Goal: Task Accomplishment & Management: Complete application form

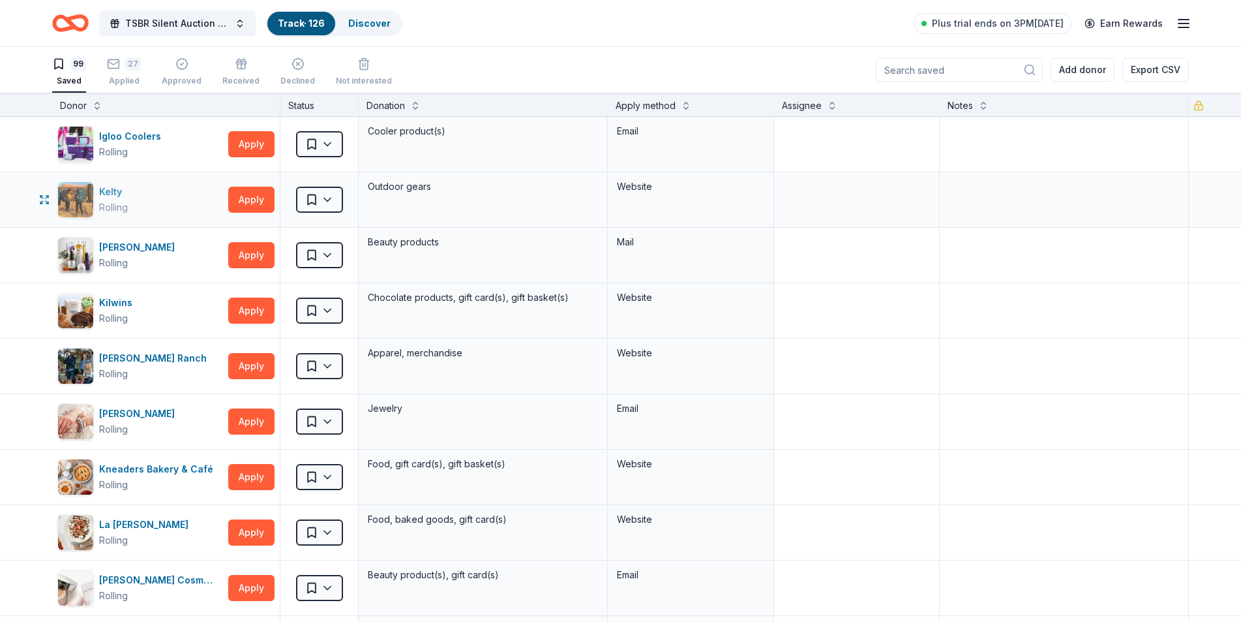
click at [147, 190] on div "Kelty Rolling" at bounding box center [140, 199] width 166 height 37
click at [328, 198] on html "TSBR Silent Auction 2025 Track · 126 Discover Plus trial ends on 3PM, 10/9 Earn…" at bounding box center [620, 311] width 1241 height 622
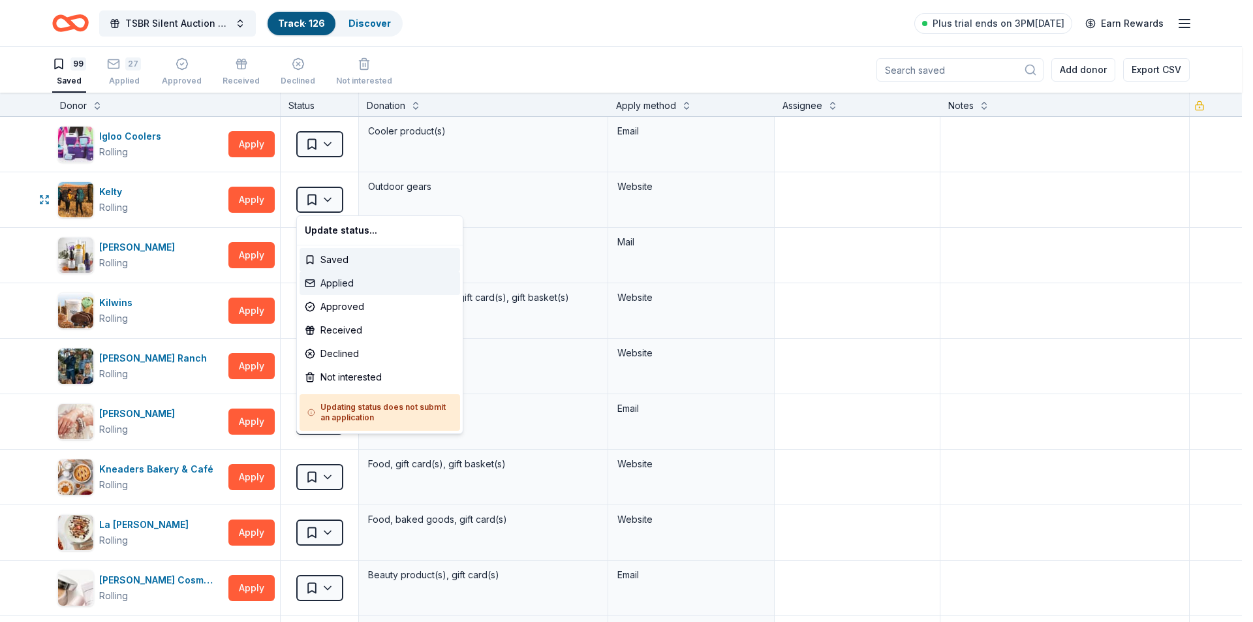
click at [340, 281] on div "Applied" at bounding box center [379, 282] width 160 height 23
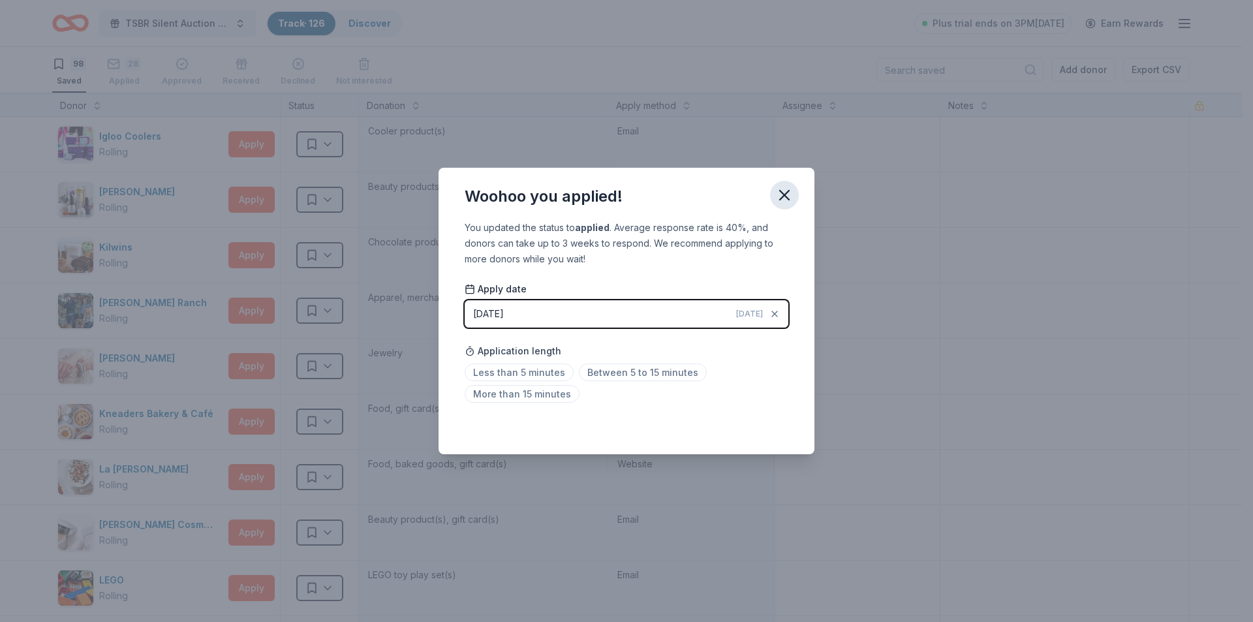
click at [788, 192] on icon "button" at bounding box center [784, 195] width 18 height 18
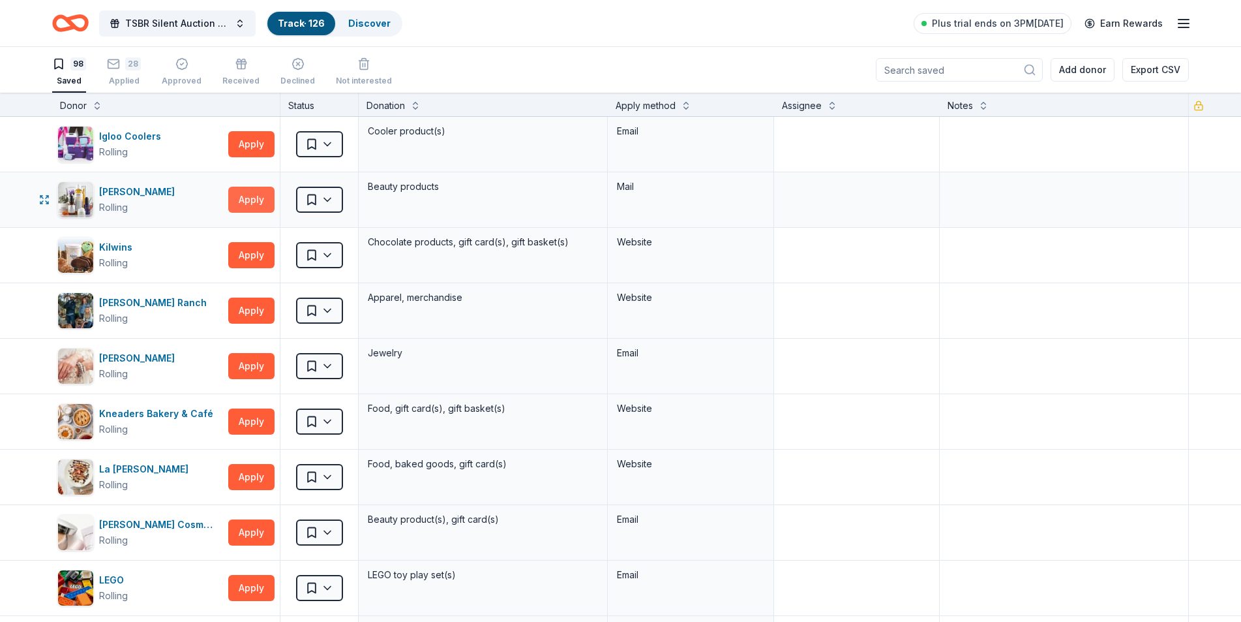
click at [254, 201] on button "Apply" at bounding box center [251, 200] width 46 height 26
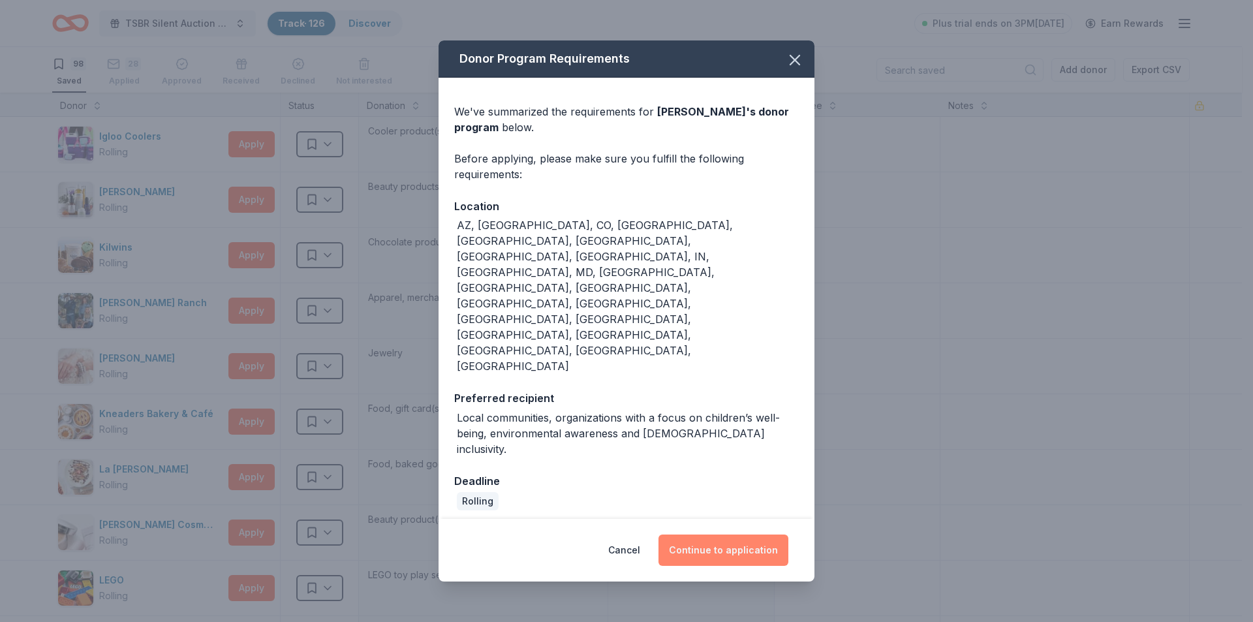
click at [734, 534] on button "Continue to application" at bounding box center [723, 549] width 130 height 31
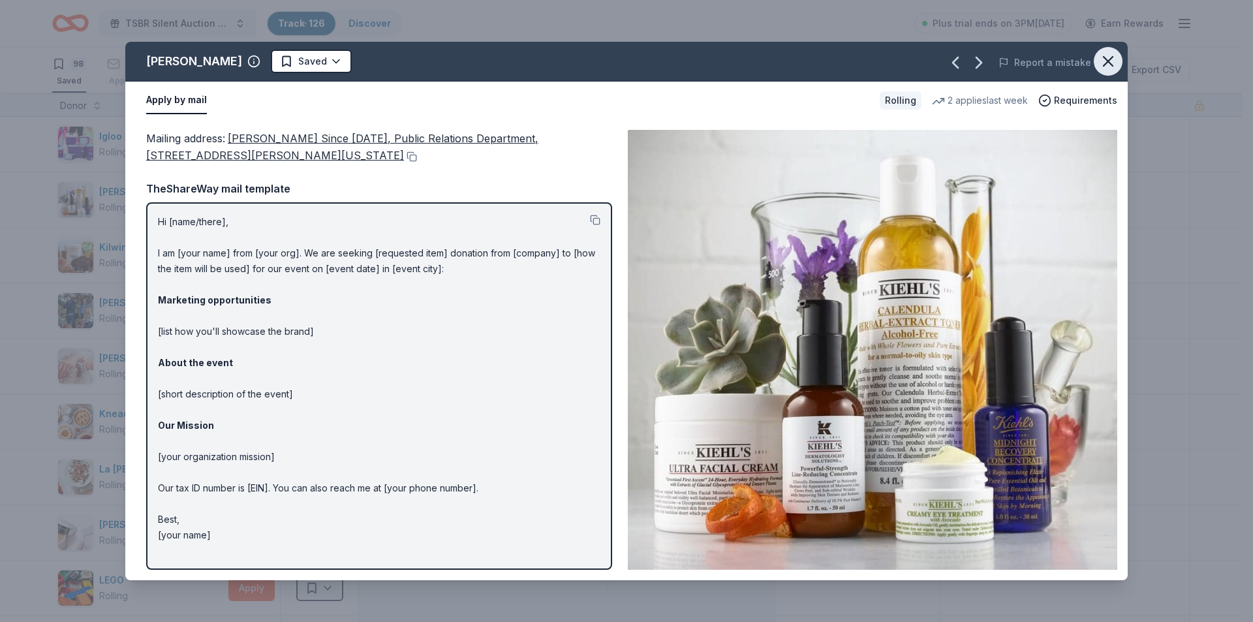
click at [1105, 63] on icon "button" at bounding box center [1107, 61] width 9 height 9
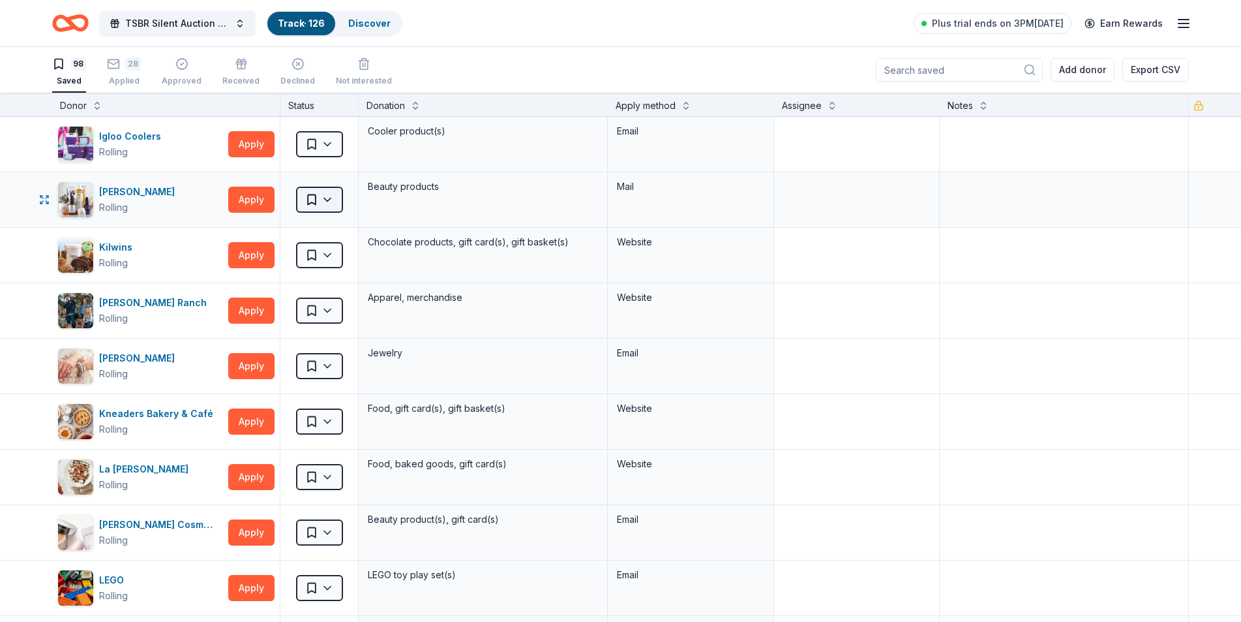
click at [329, 202] on html "TSBR Silent Auction 2025 Track · 126 Discover Plus trial ends on 3PM, 10/9 Earn…" at bounding box center [620, 311] width 1241 height 622
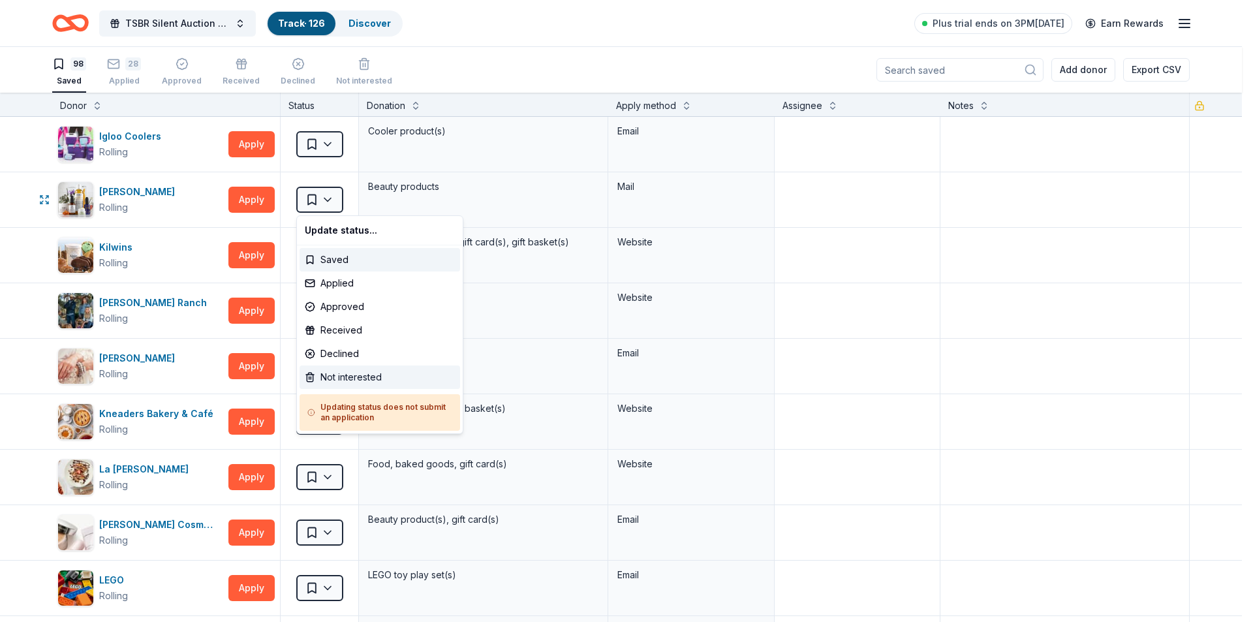
click at [359, 376] on div "Not interested" at bounding box center [379, 376] width 160 height 23
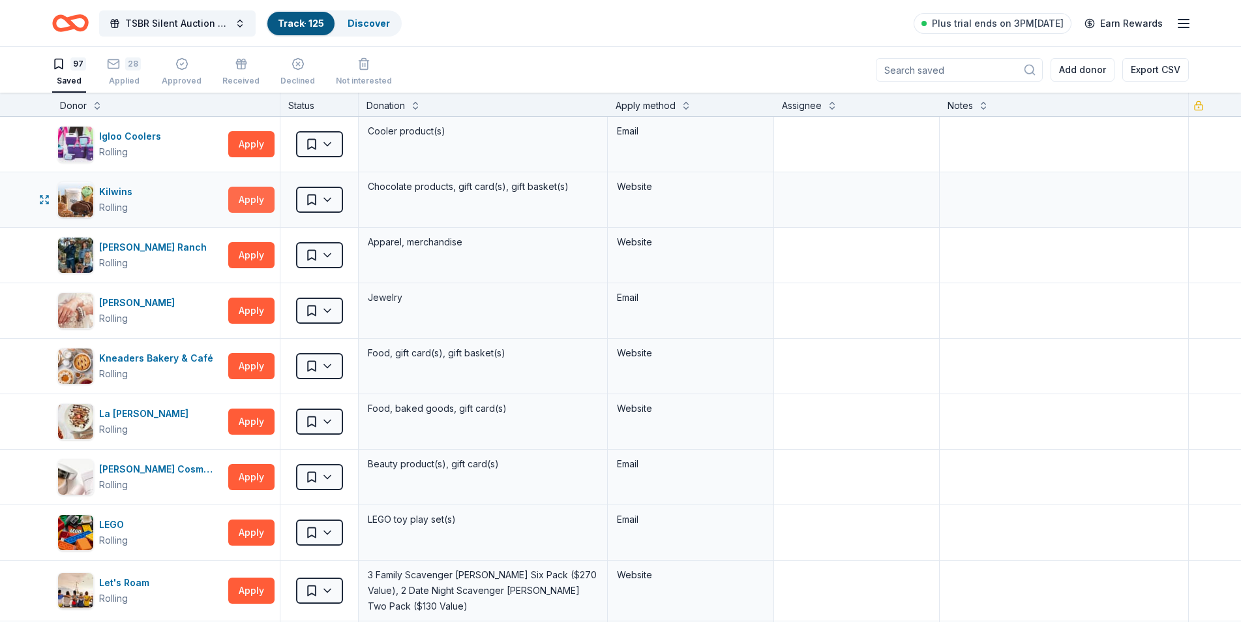
click at [249, 199] on button "Apply" at bounding box center [251, 200] width 46 height 26
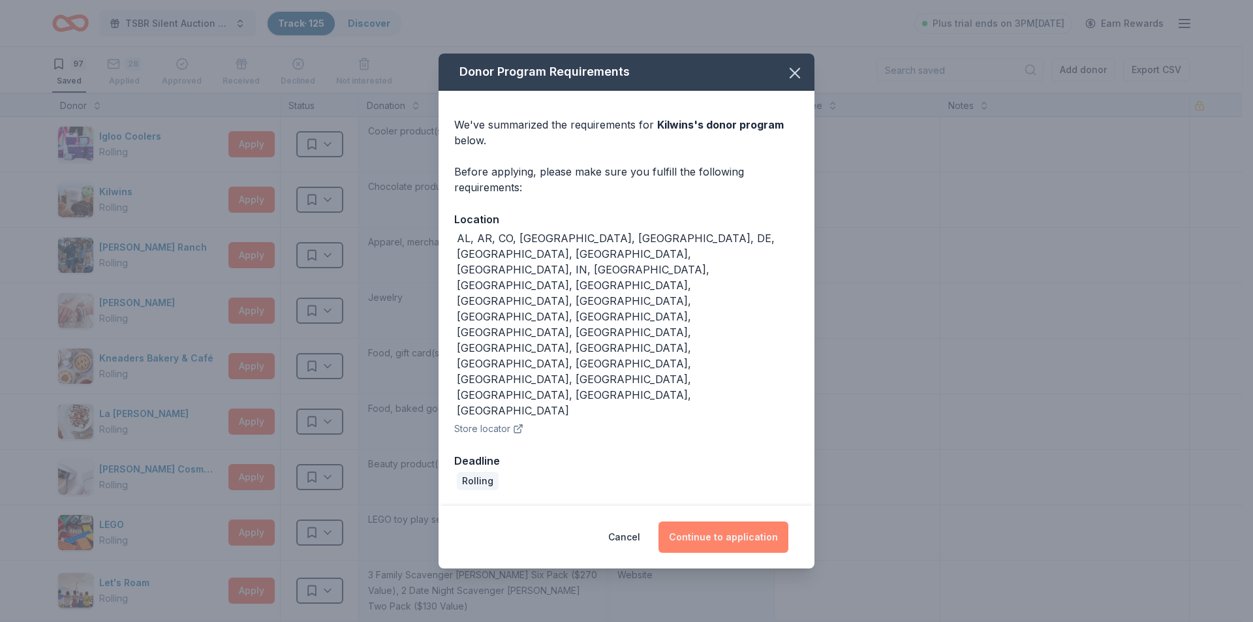
click at [703, 521] on button "Continue to application" at bounding box center [723, 536] width 130 height 31
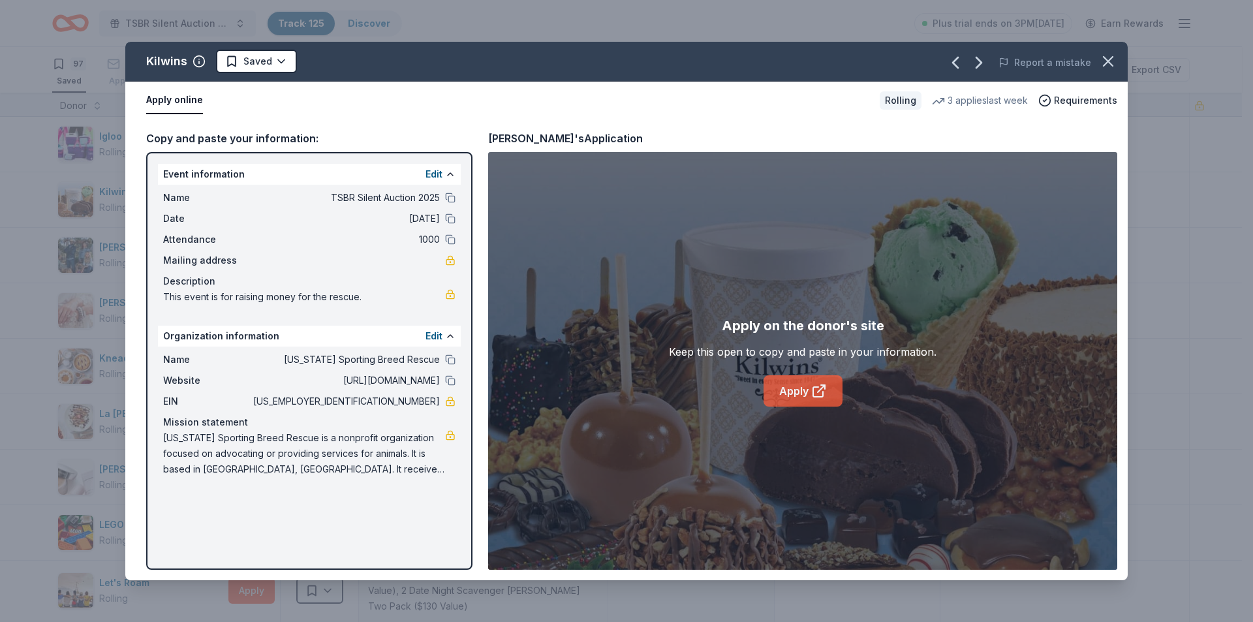
click at [804, 391] on link "Apply" at bounding box center [802, 390] width 79 height 31
click at [1112, 60] on icon "button" at bounding box center [1108, 61] width 18 height 18
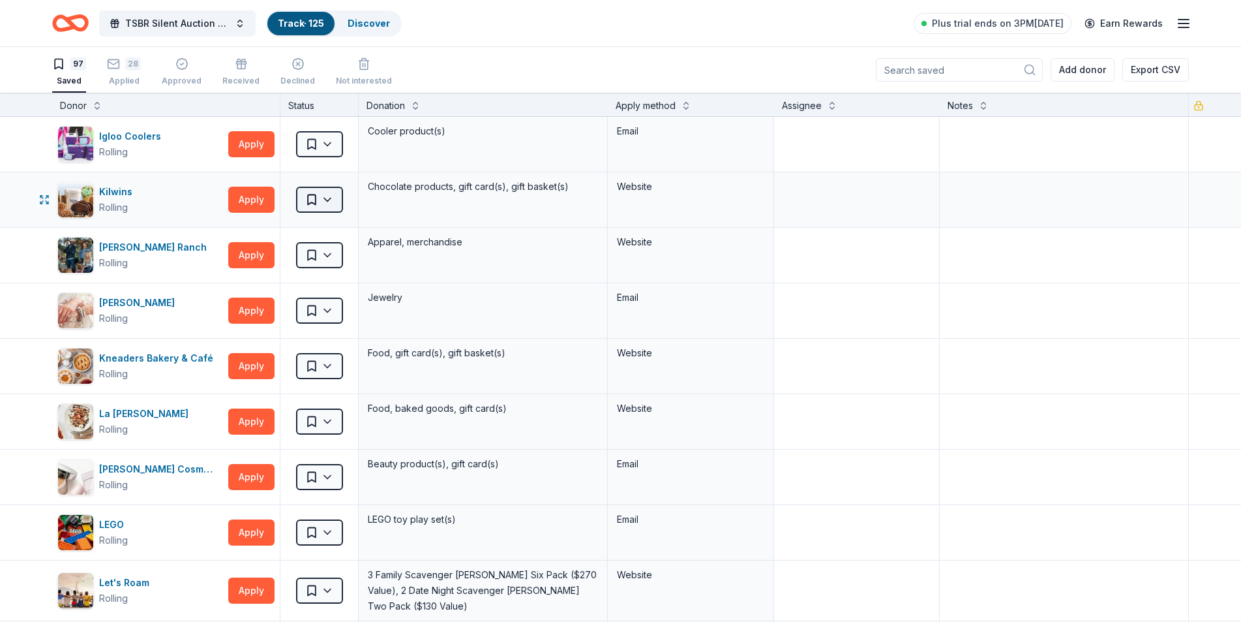
click at [329, 199] on html "TSBR Silent Auction 2025 Track · 125 Discover Plus trial ends on 3PM, 10/9 Earn…" at bounding box center [620, 311] width 1241 height 622
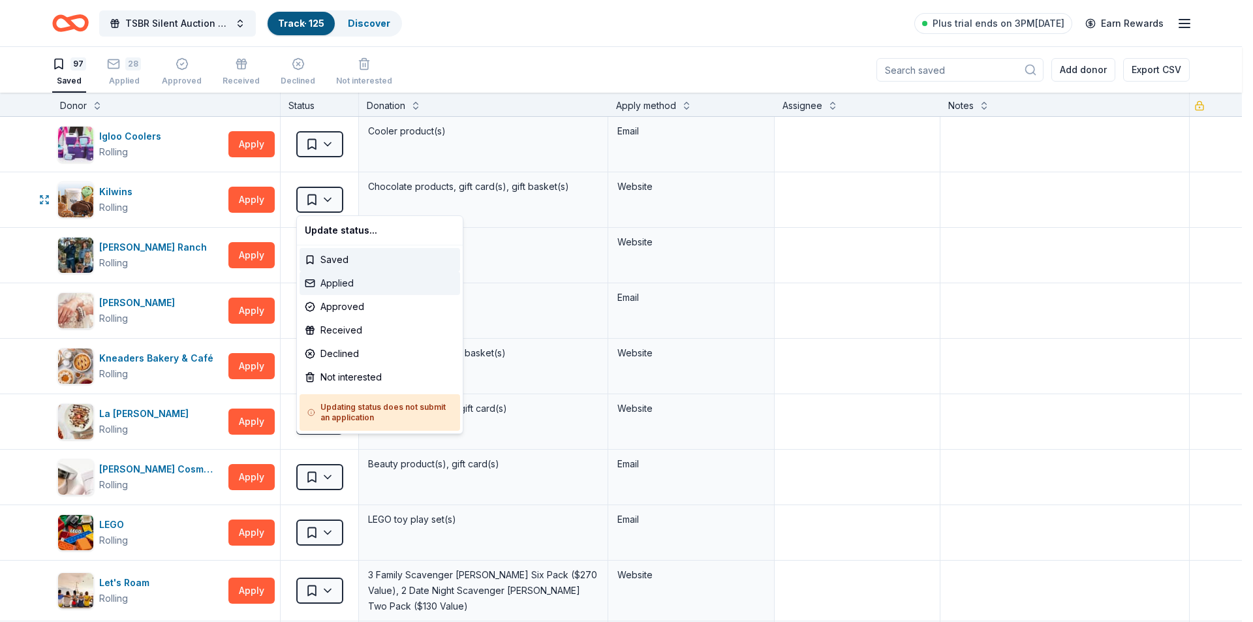
click at [332, 281] on div "Applied" at bounding box center [379, 282] width 160 height 23
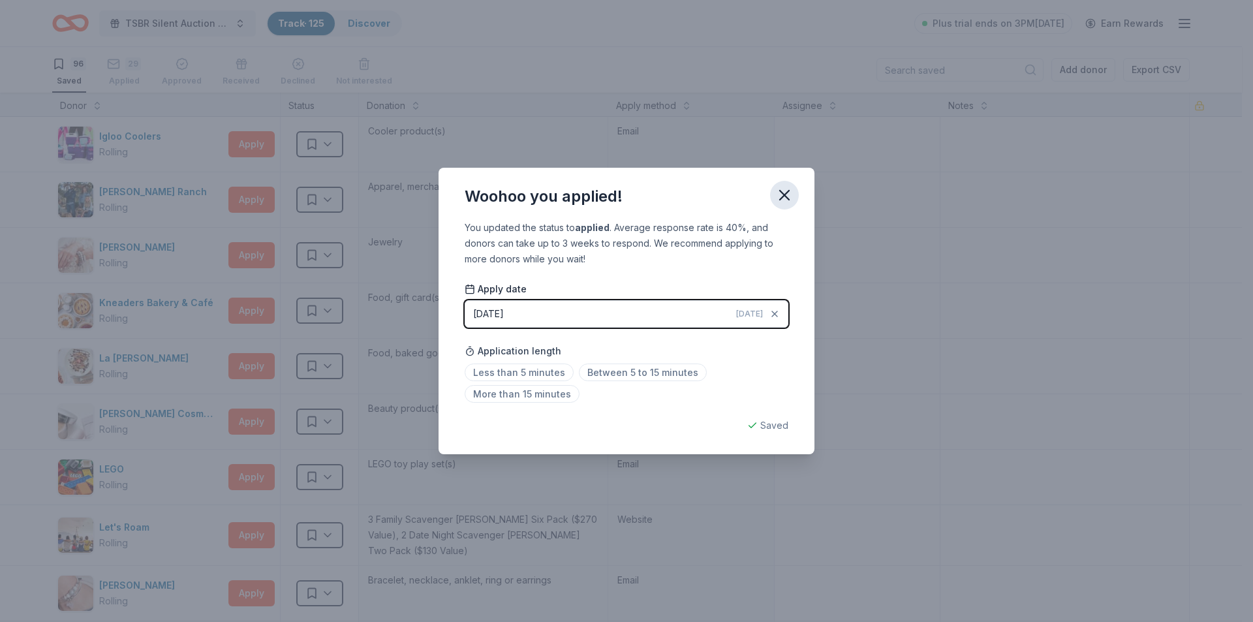
click at [783, 197] on icon "button" at bounding box center [784, 195] width 18 height 18
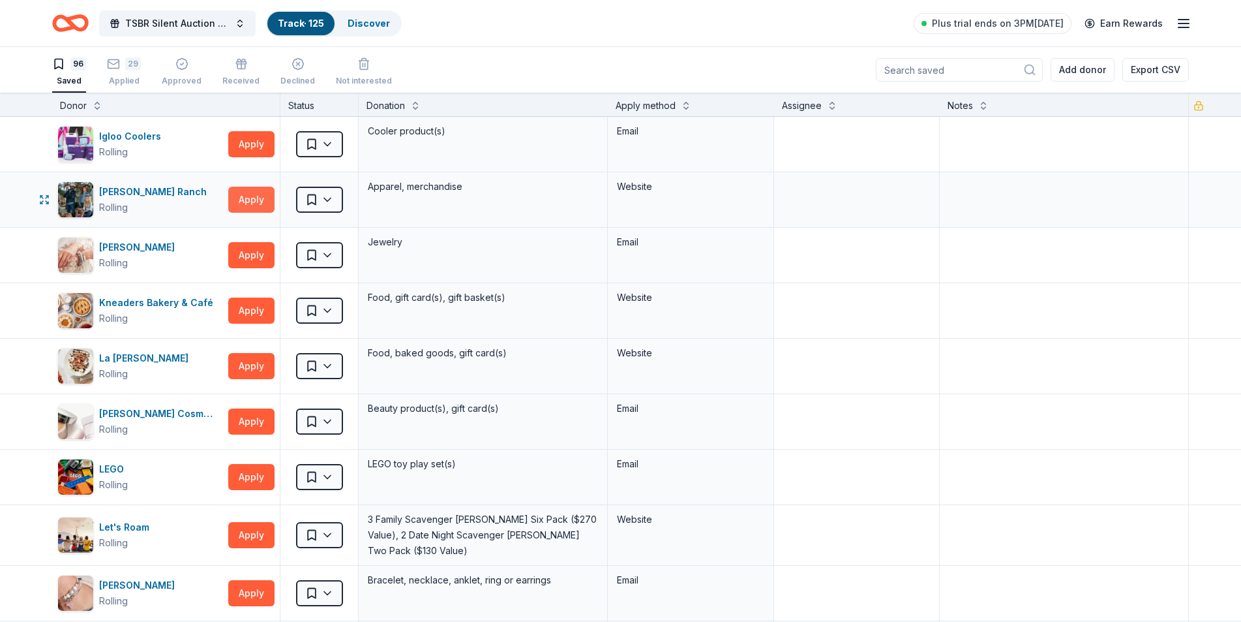
click at [251, 202] on button "Apply" at bounding box center [251, 200] width 46 height 26
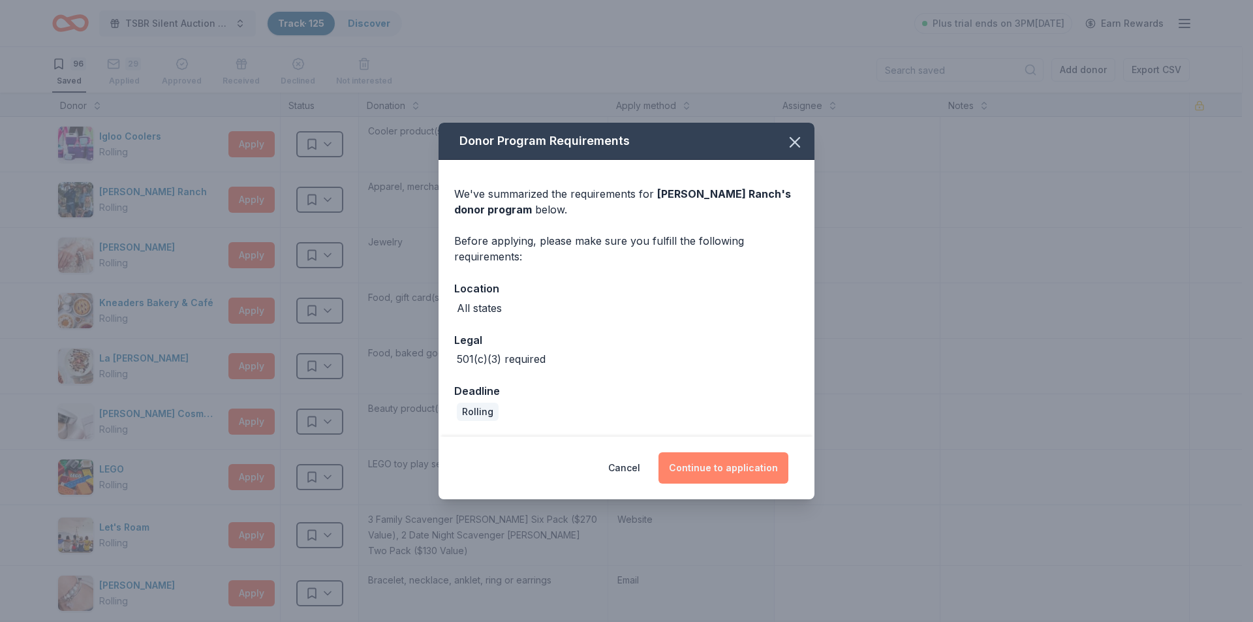
click at [731, 467] on button "Continue to application" at bounding box center [723, 467] width 130 height 31
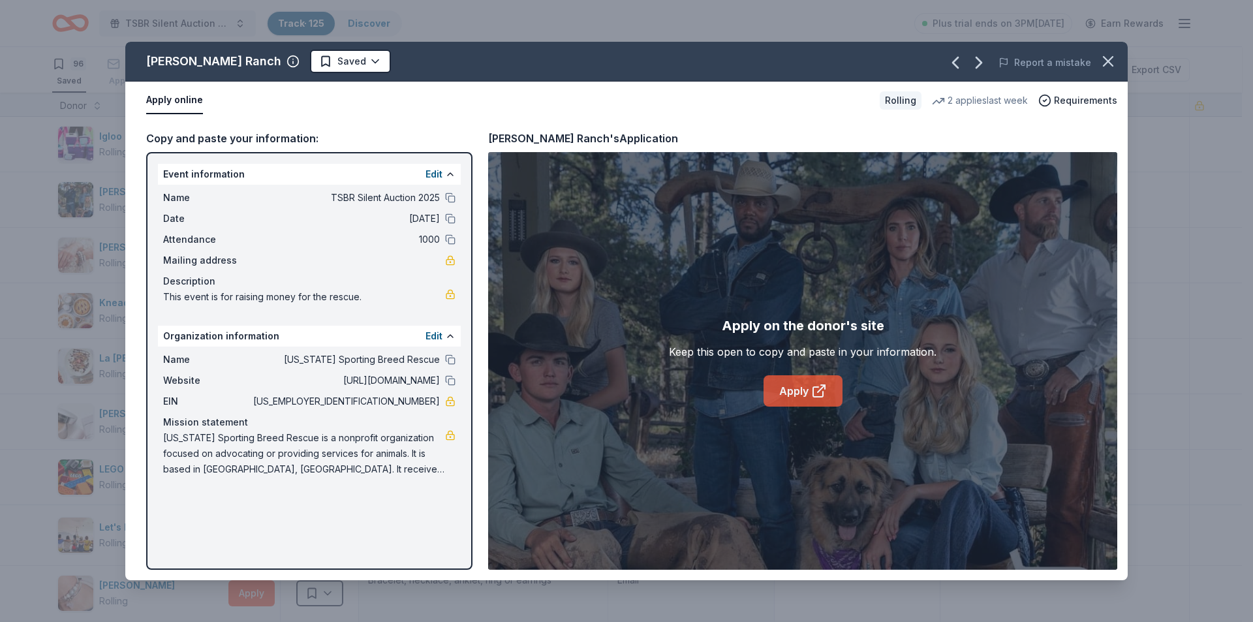
click at [801, 392] on link "Apply" at bounding box center [802, 390] width 79 height 31
click at [793, 391] on link "Apply" at bounding box center [802, 390] width 79 height 31
drag, startPoint x: 552, startPoint y: 8, endPoint x: 1217, endPoint y: 204, distance: 693.6
click at [1217, 204] on div "Kimes Ranch Saved Report a mistake Apply online Rolling 2 applies last week Req…" at bounding box center [626, 311] width 1253 height 622
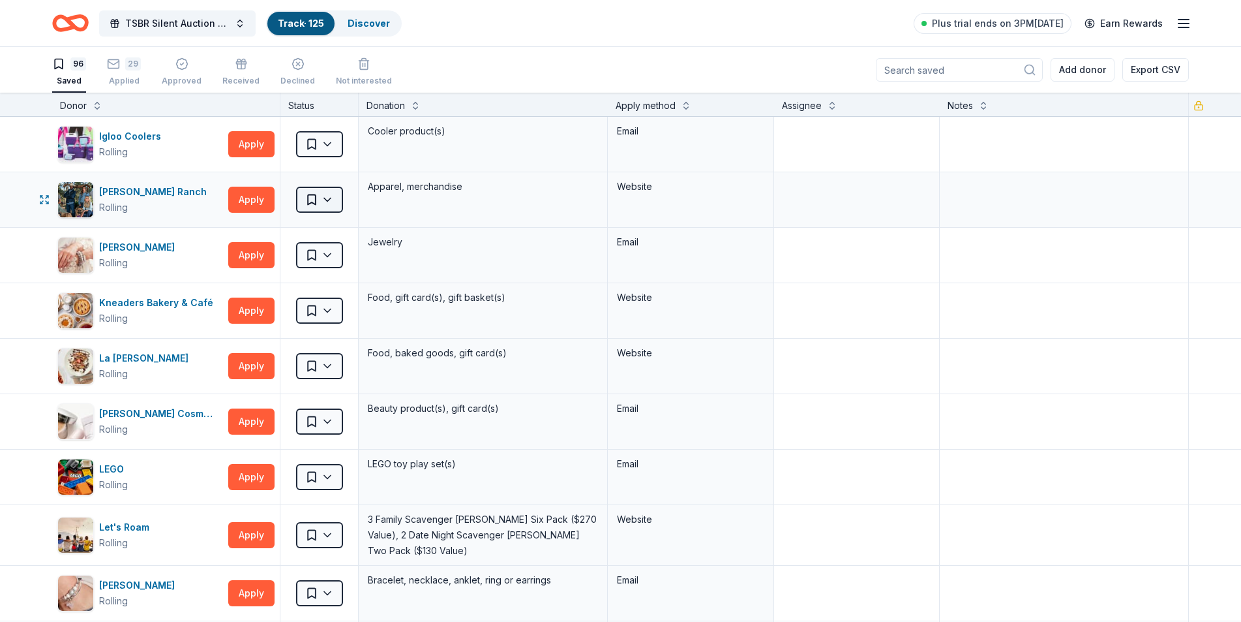
click at [329, 202] on html "TSBR Silent Auction 2025 Track · 125 Discover Plus trial ends on 3PM, 10/9 Earn…" at bounding box center [620, 311] width 1241 height 622
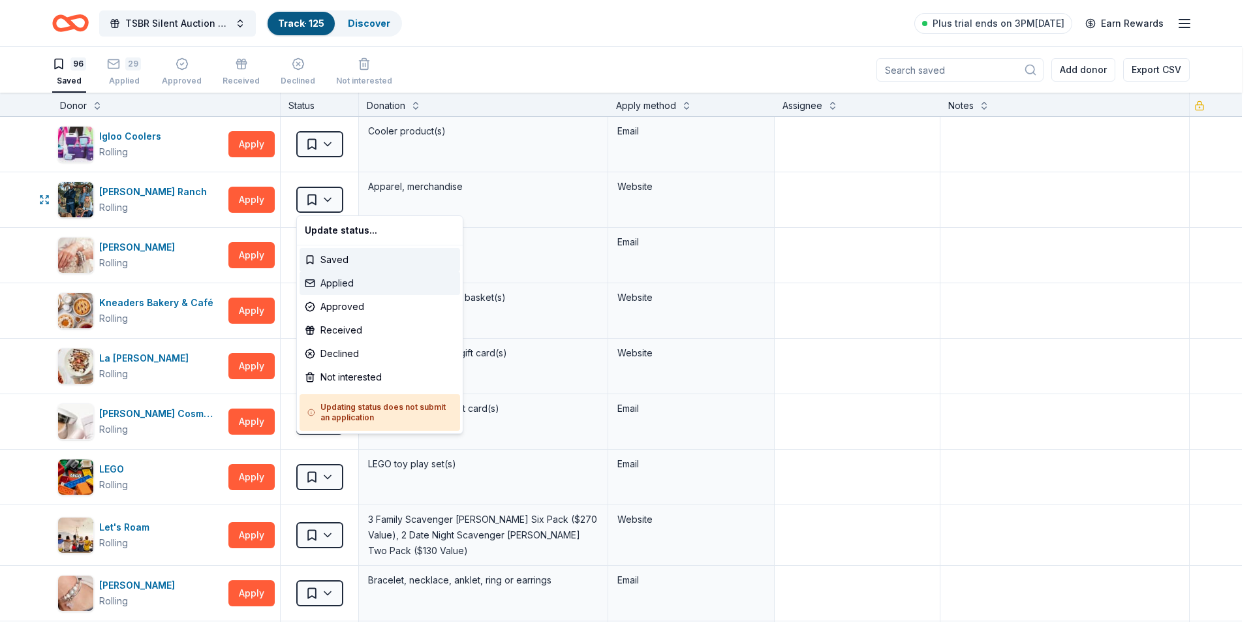
click at [337, 286] on div "Applied" at bounding box center [379, 282] width 160 height 23
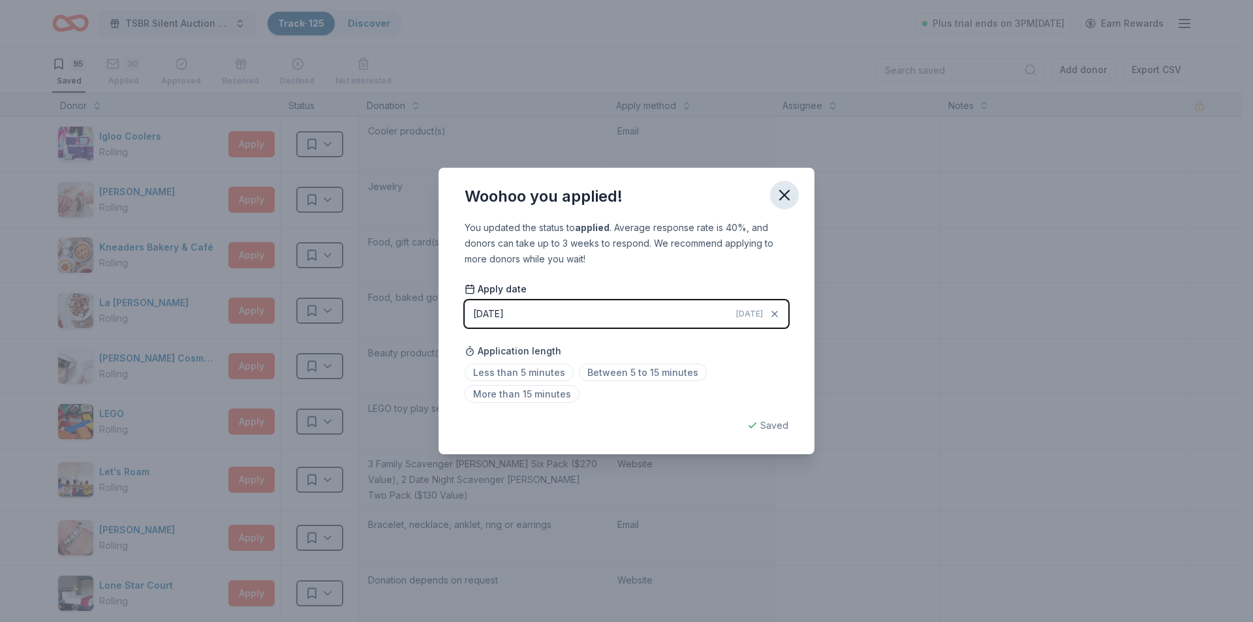
click at [788, 199] on icon "button" at bounding box center [784, 194] width 9 height 9
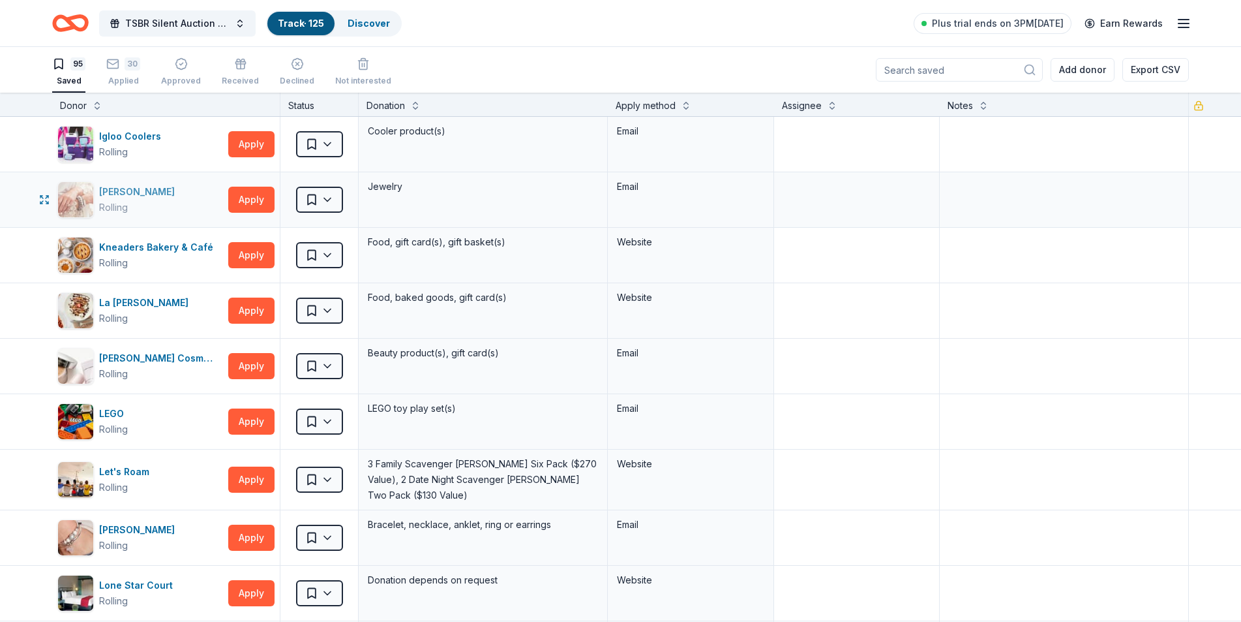
click at [143, 196] on div "Kinsley Armelle" at bounding box center [139, 192] width 81 height 16
click at [333, 200] on html "TSBR Silent Auction 2025 Track · 125 Discover Plus trial ends on 3PM, 10/9 Earn…" at bounding box center [620, 311] width 1241 height 622
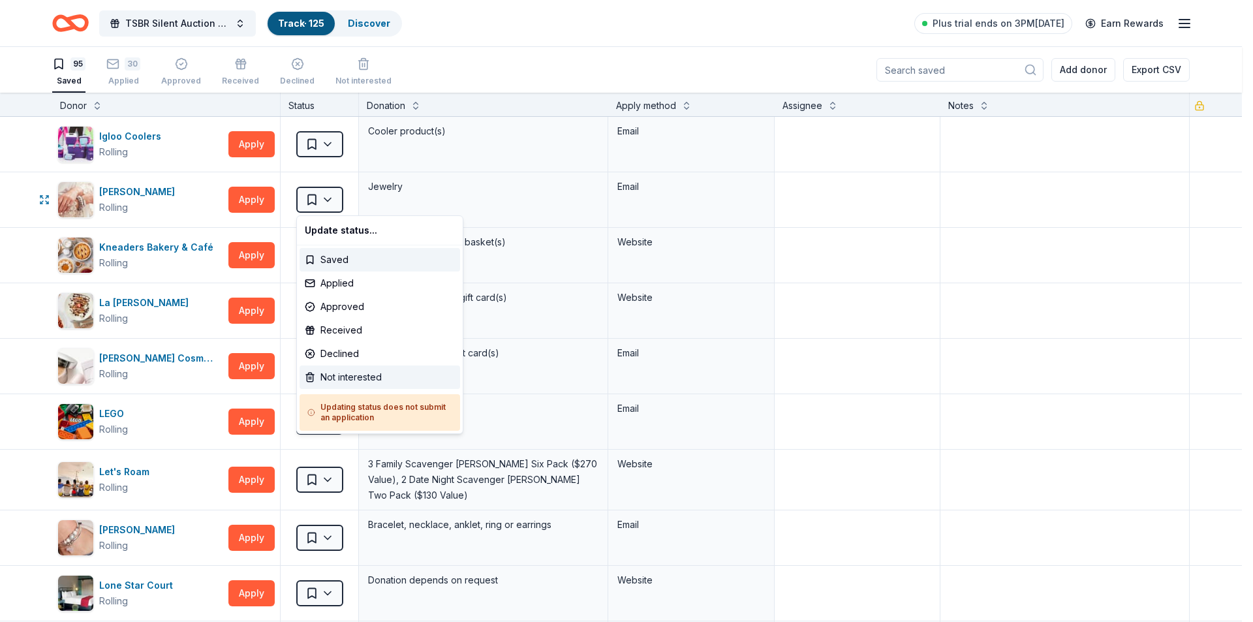
click at [365, 378] on div "Not interested" at bounding box center [379, 376] width 160 height 23
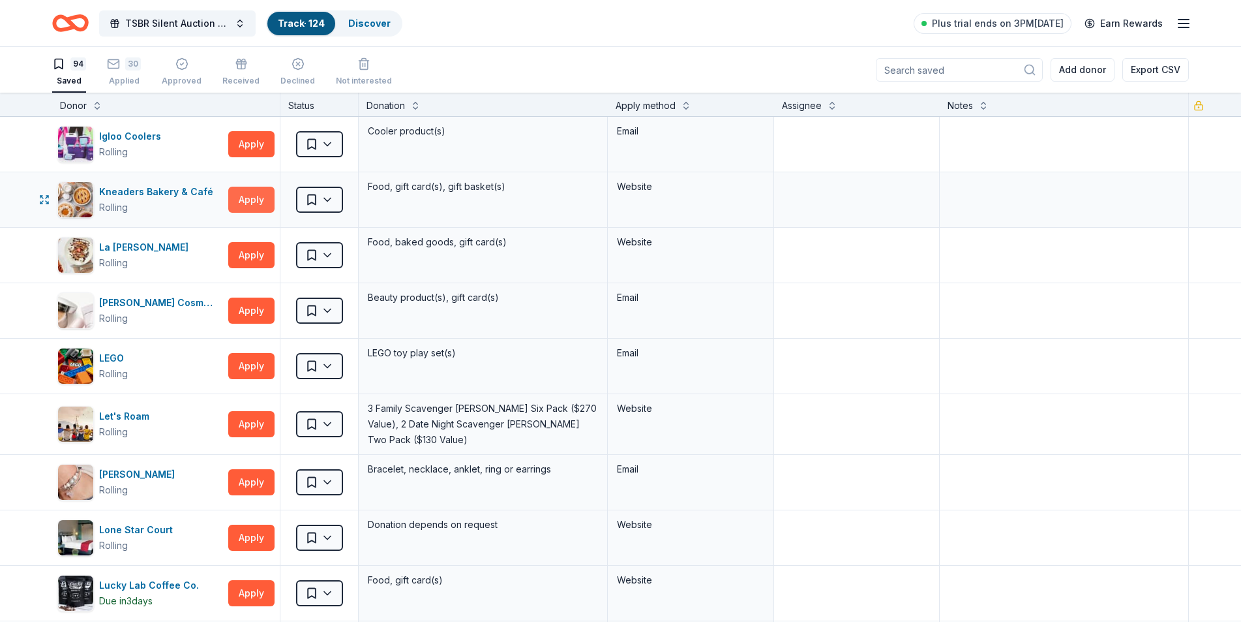
click at [251, 197] on button "Apply" at bounding box center [251, 200] width 46 height 26
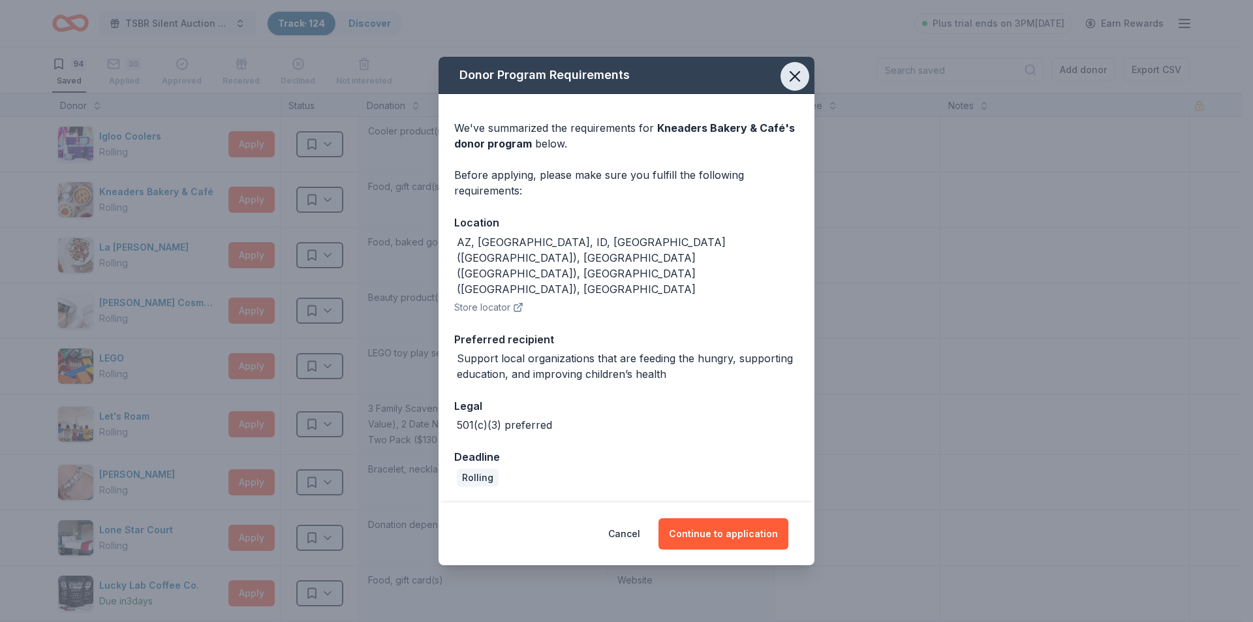
click at [797, 81] on icon "button" at bounding box center [794, 76] width 9 height 9
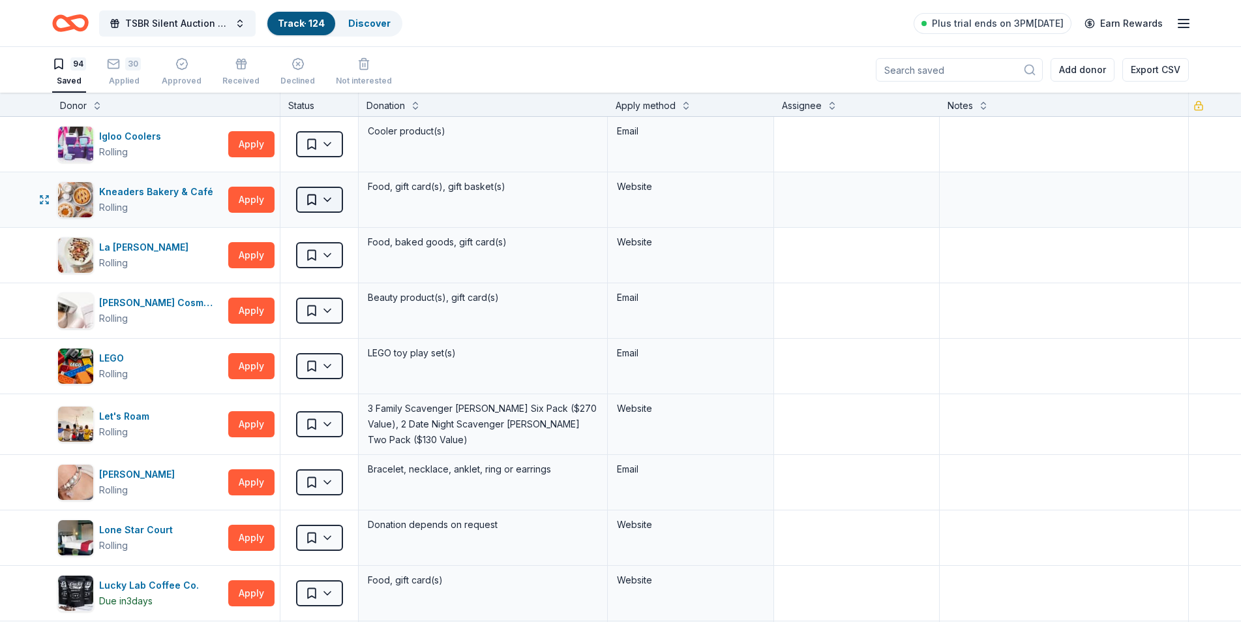
click at [333, 196] on html "TSBR Silent Auction 2025 Track · 124 Discover Plus trial ends on 3PM, 10/9 Earn…" at bounding box center [620, 311] width 1241 height 622
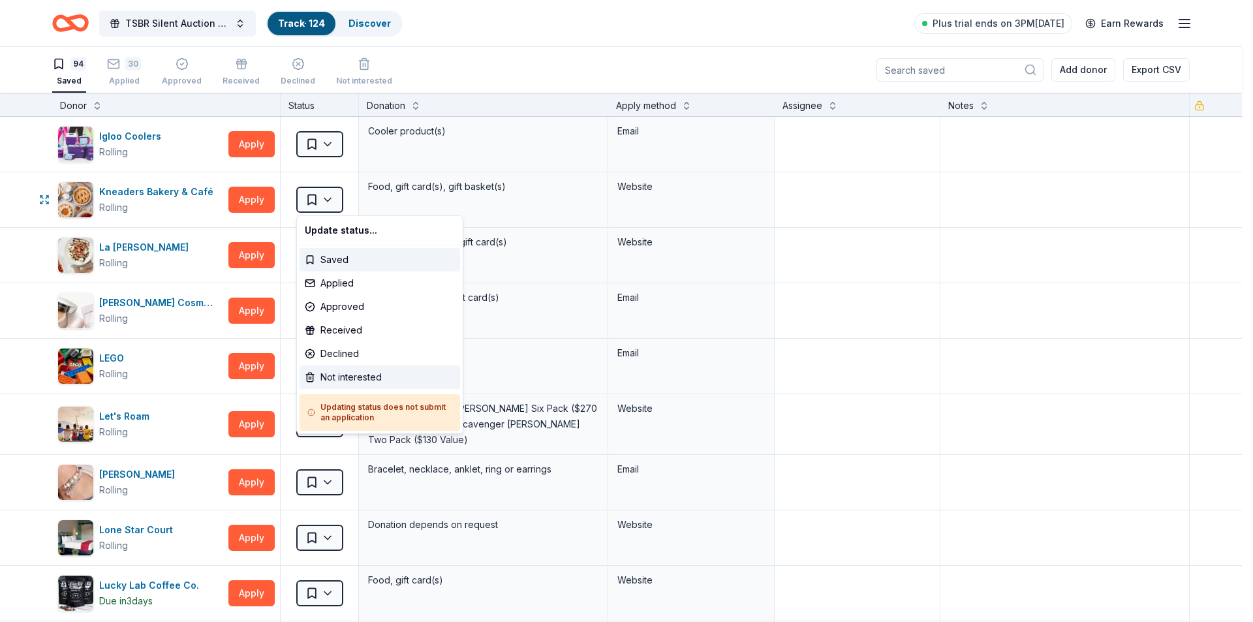
click at [343, 372] on div "Not interested" at bounding box center [379, 376] width 160 height 23
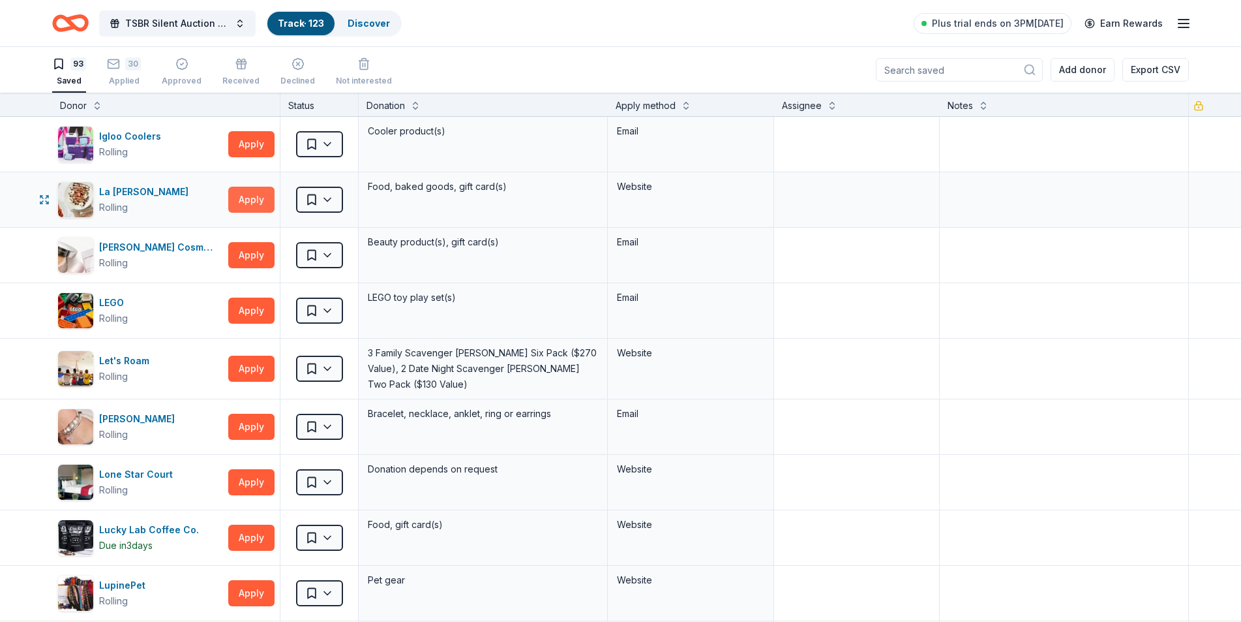
click at [252, 196] on button "Apply" at bounding box center [251, 200] width 46 height 26
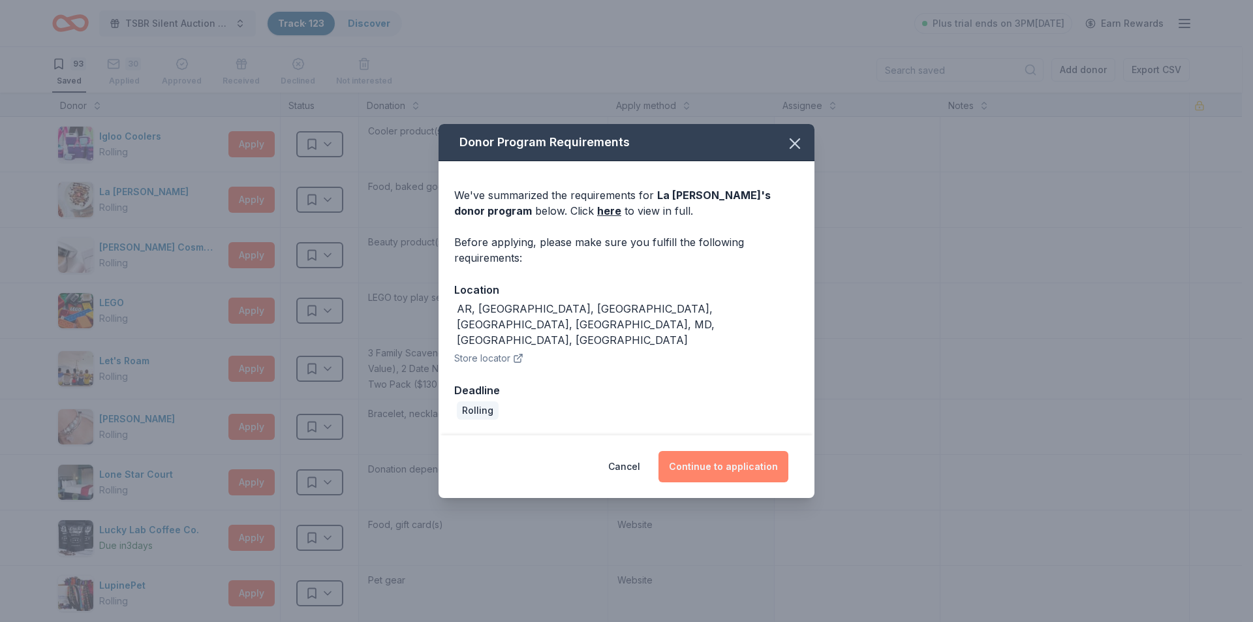
click at [717, 453] on button "Continue to application" at bounding box center [723, 466] width 130 height 31
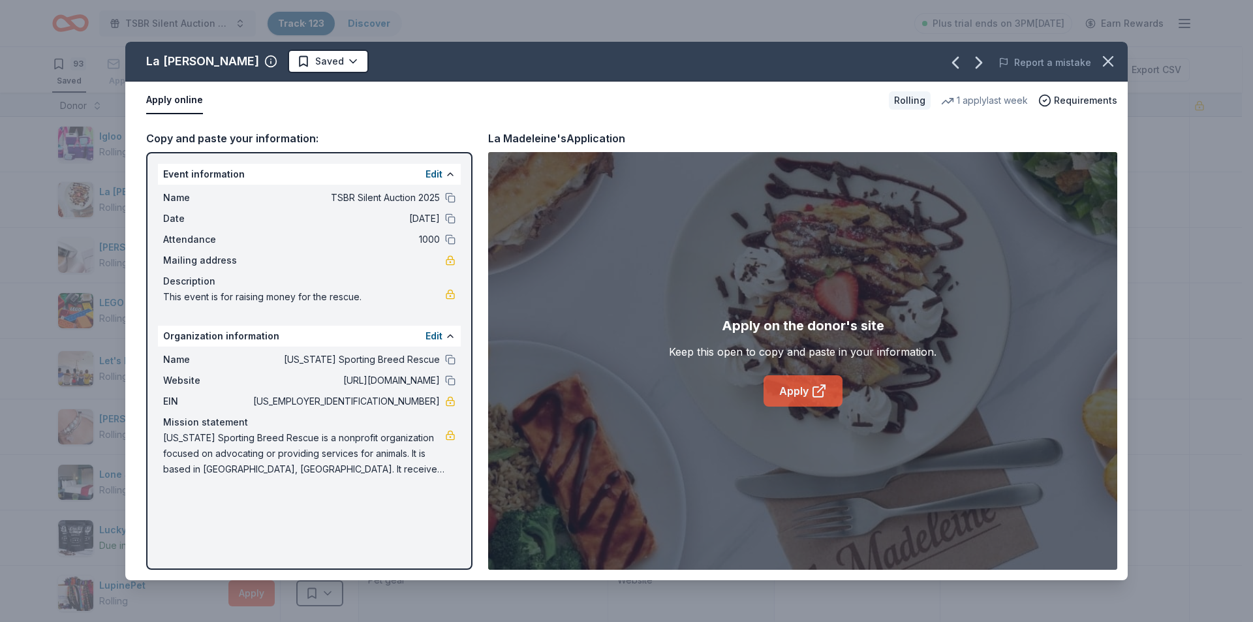
click at [808, 385] on link "Apply" at bounding box center [802, 390] width 79 height 31
click at [787, 391] on link "Apply" at bounding box center [802, 390] width 79 height 31
click at [1106, 61] on icon "button" at bounding box center [1108, 61] width 18 height 18
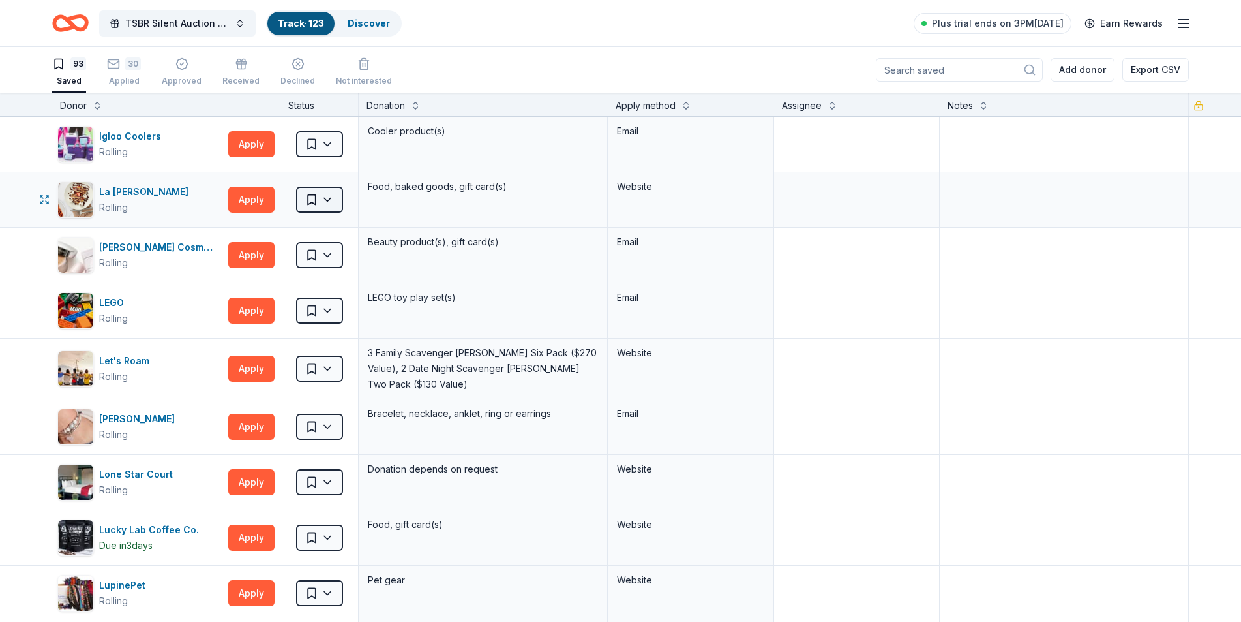
click at [324, 198] on html "TSBR Silent Auction 2025 Track · 123 Discover Plus trial ends on 3PM, 10/9 Earn…" at bounding box center [620, 311] width 1241 height 622
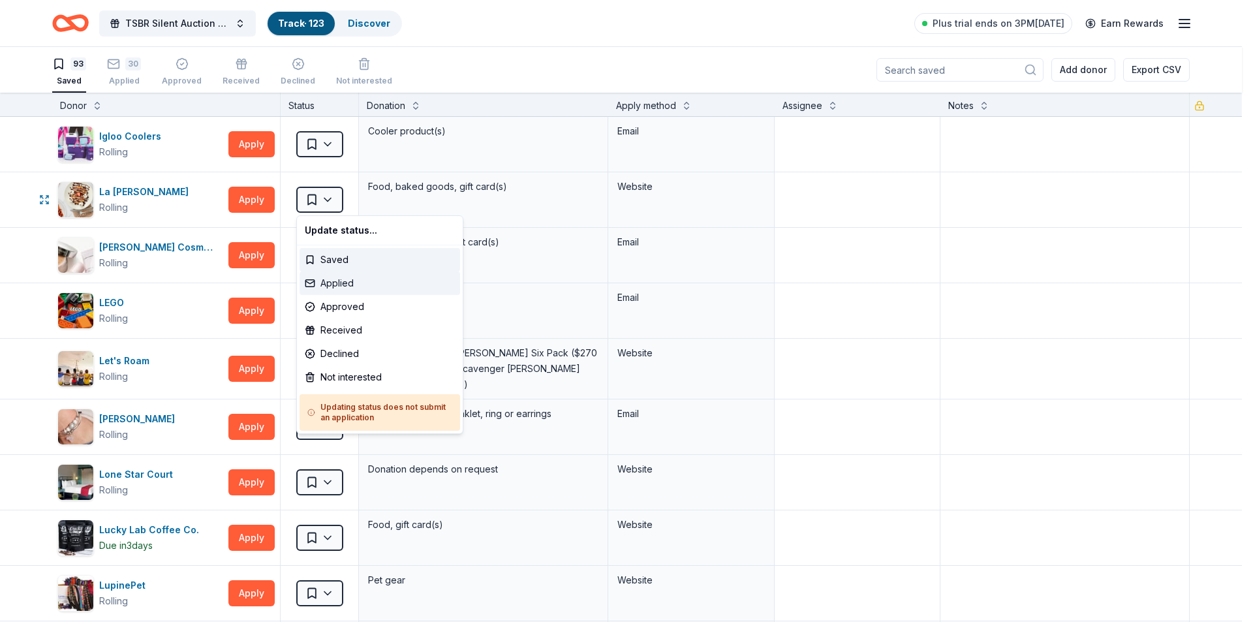
click at [339, 281] on div "Applied" at bounding box center [379, 282] width 160 height 23
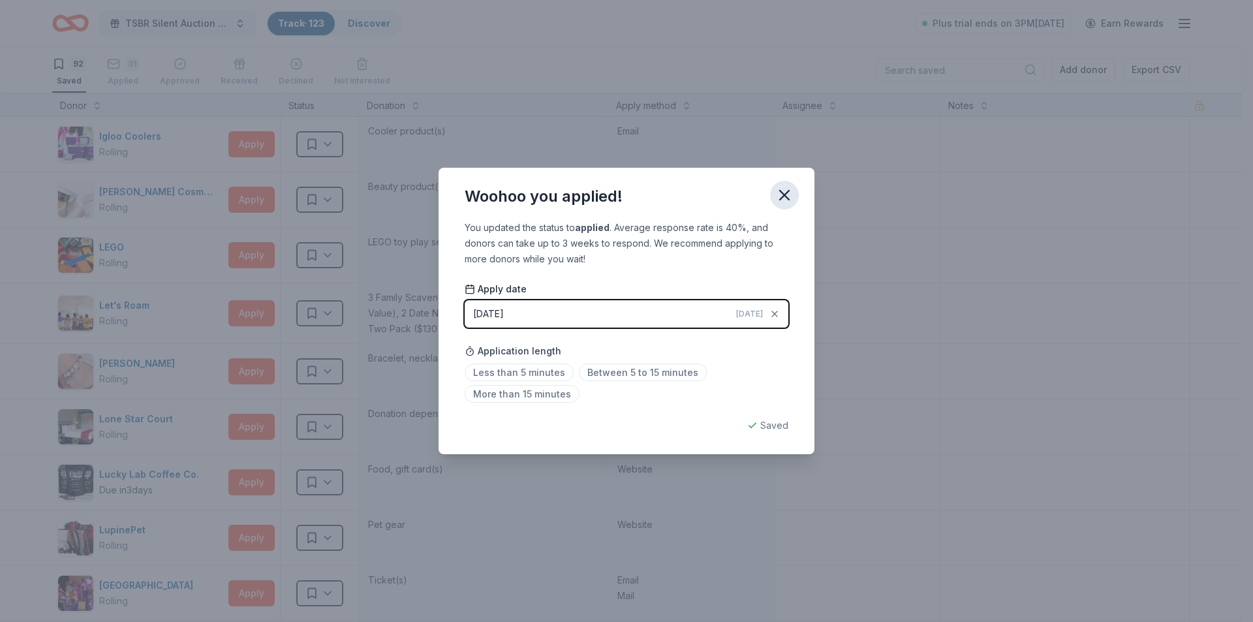
click at [782, 196] on icon "button" at bounding box center [784, 194] width 9 height 9
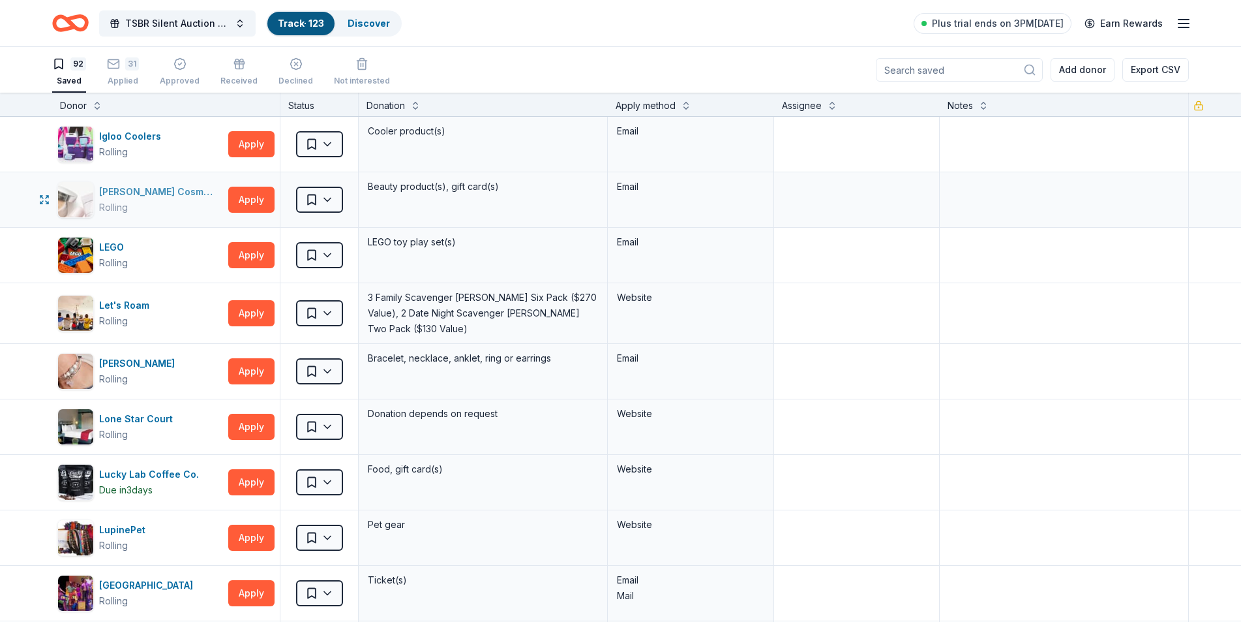
click at [196, 187] on div "Laura Mercier Cosmetics" at bounding box center [161, 192] width 124 height 16
click at [329, 205] on html "TSBR Silent Auction 2025 Track · 123 Discover Plus trial ends on 3PM, 10/9 Earn…" at bounding box center [620, 311] width 1241 height 622
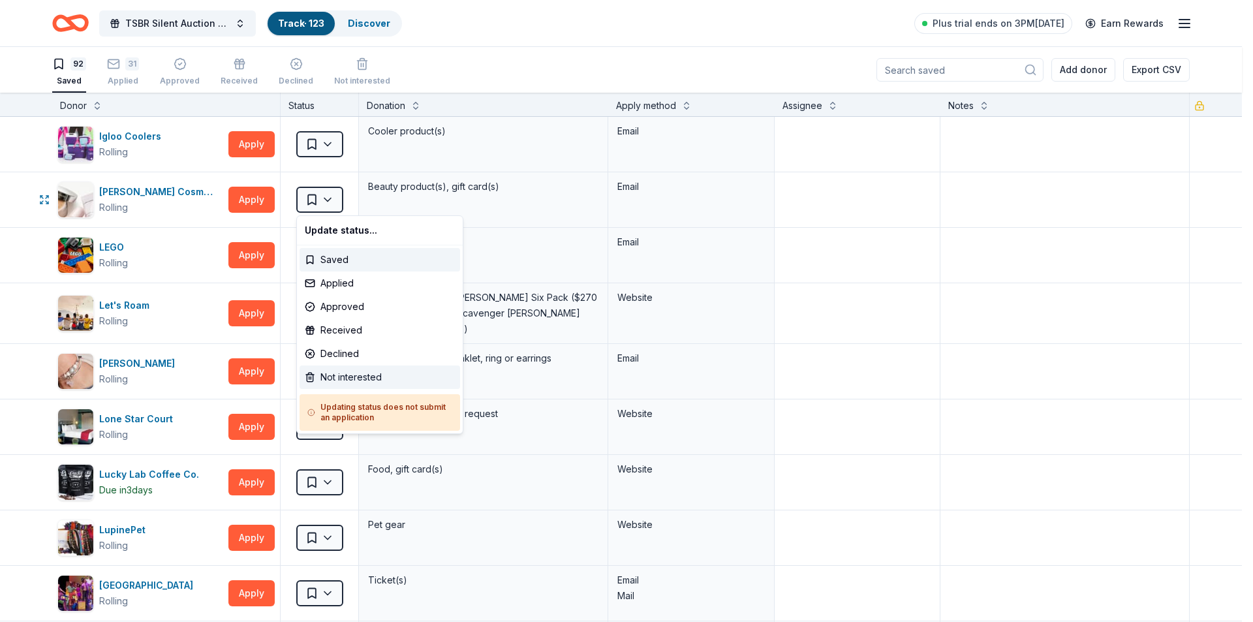
click at [349, 378] on div "Not interested" at bounding box center [379, 376] width 160 height 23
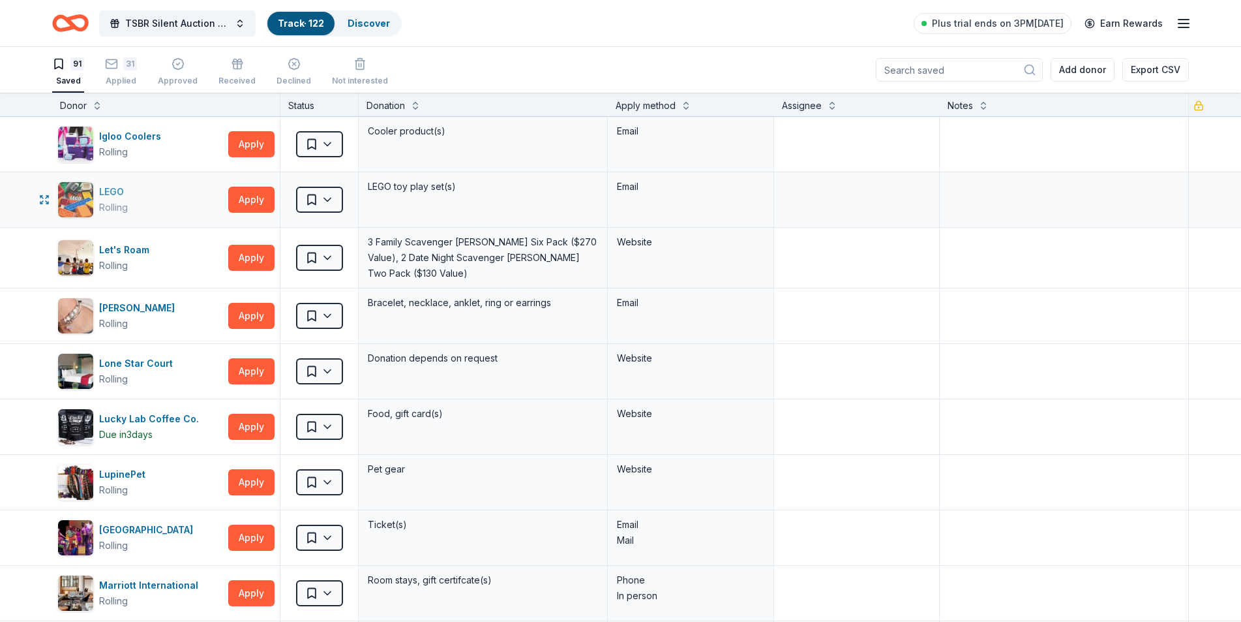
click at [145, 195] on div "LEGO Rolling" at bounding box center [140, 199] width 166 height 37
click at [332, 196] on html "TSBR Silent Auction 2025 Track · 122 Discover Plus trial ends on 3PM, 10/9 Earn…" at bounding box center [620, 311] width 1241 height 622
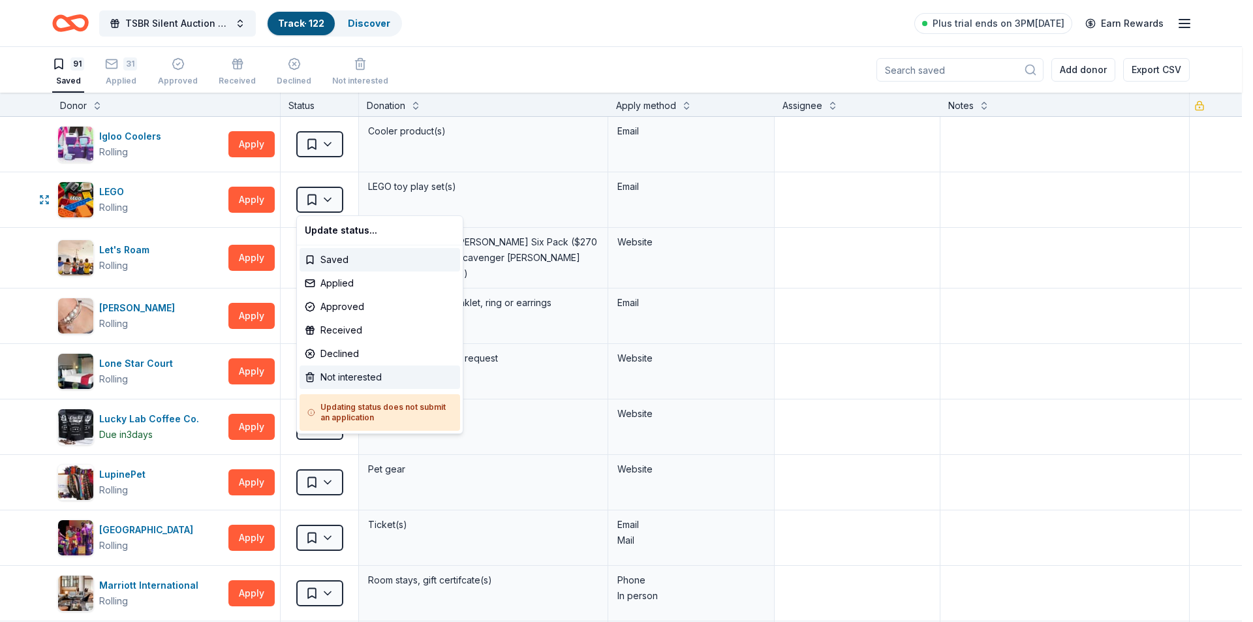
click at [339, 377] on div "Not interested" at bounding box center [379, 376] width 160 height 23
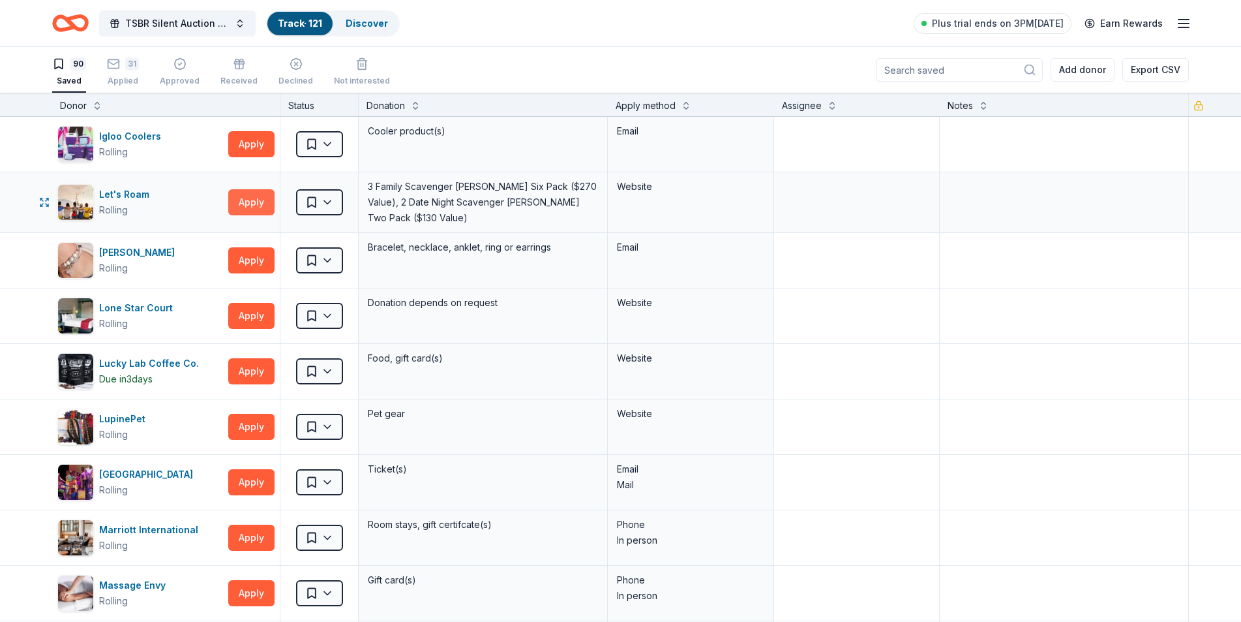
click at [251, 196] on button "Apply" at bounding box center [251, 202] width 46 height 26
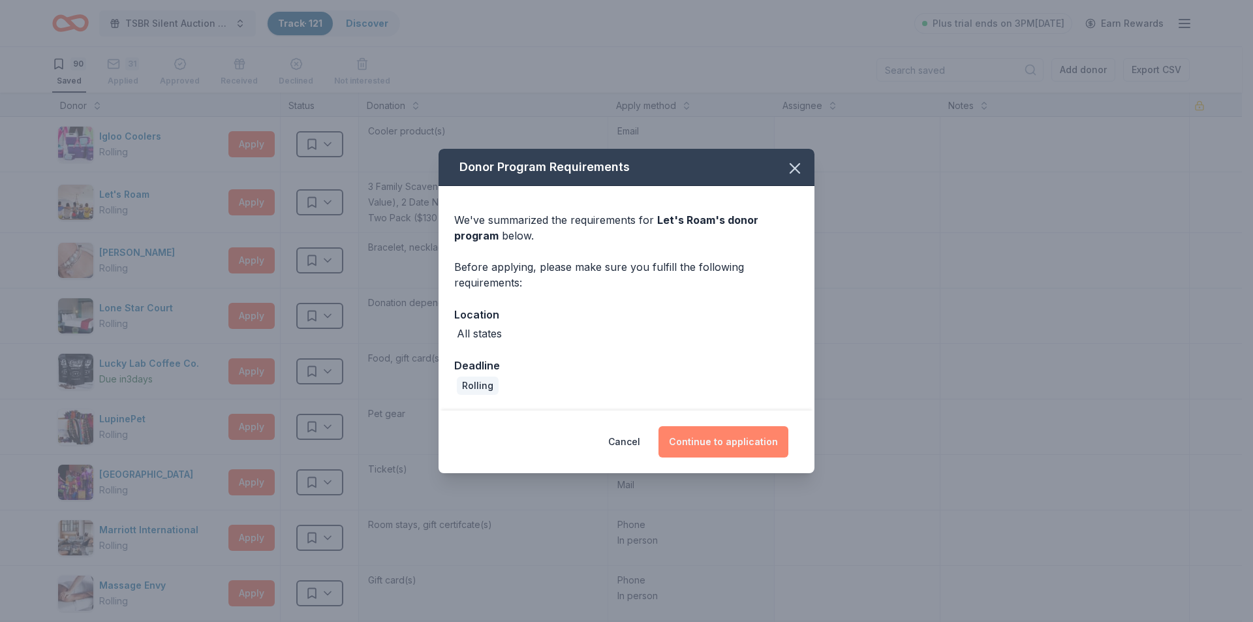
click at [701, 442] on button "Continue to application" at bounding box center [723, 441] width 130 height 31
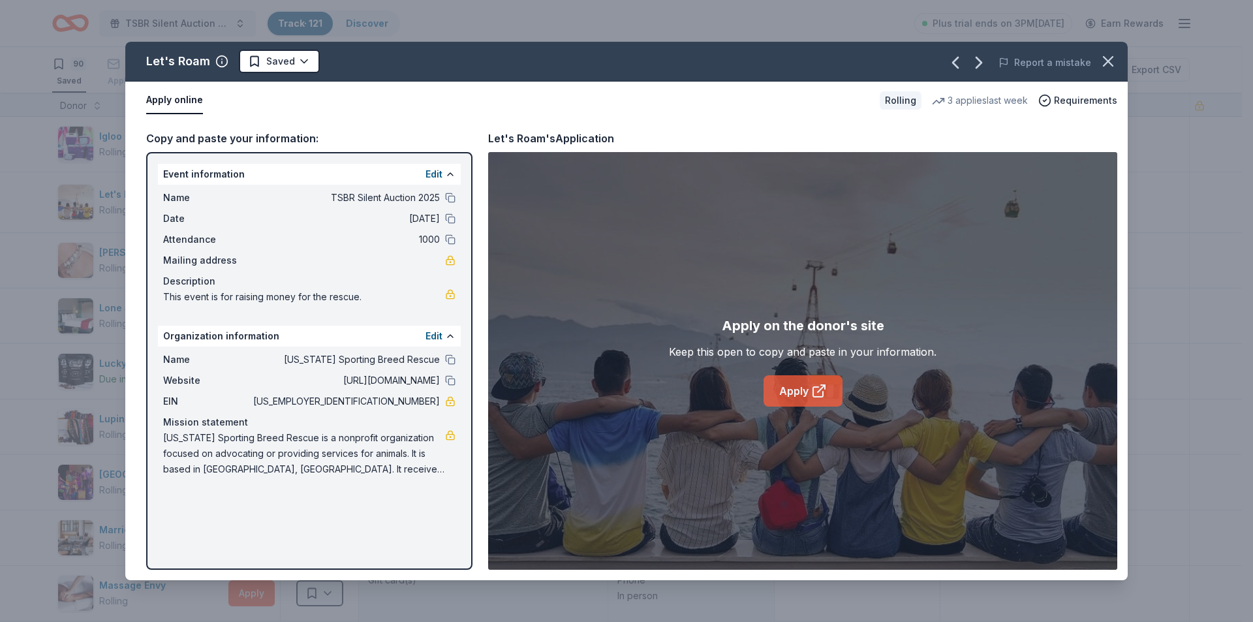
click at [815, 395] on icon at bounding box center [819, 391] width 16 height 16
click at [1108, 61] on icon "button" at bounding box center [1107, 61] width 9 height 9
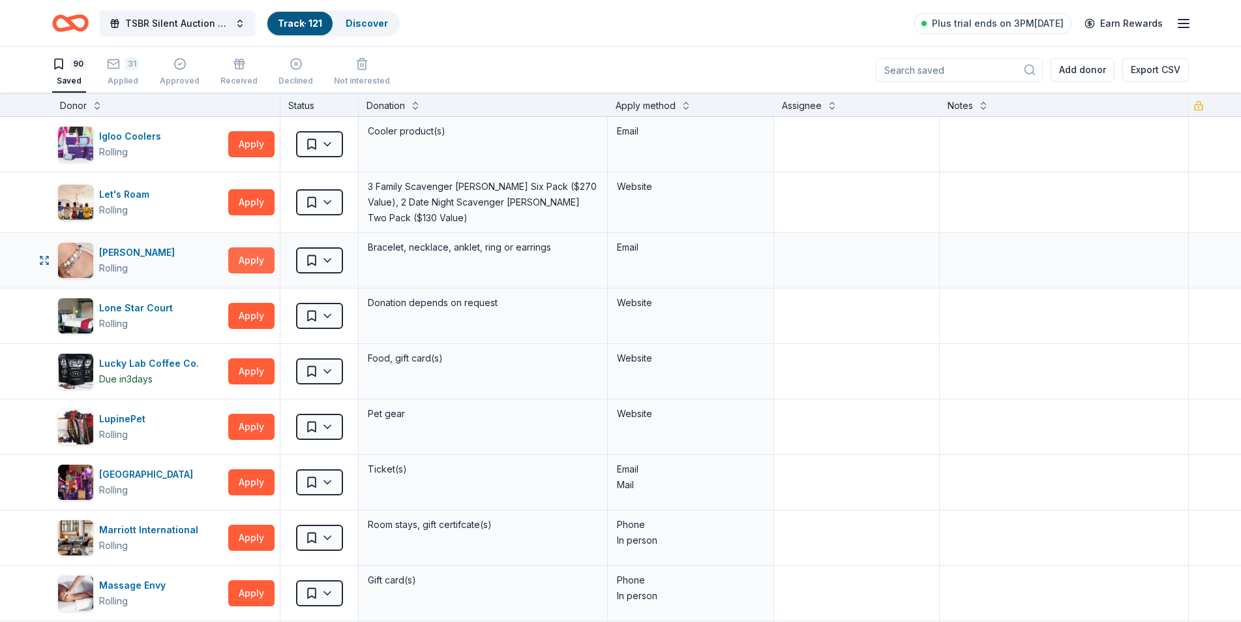
click at [251, 254] on button "Apply" at bounding box center [251, 260] width 46 height 26
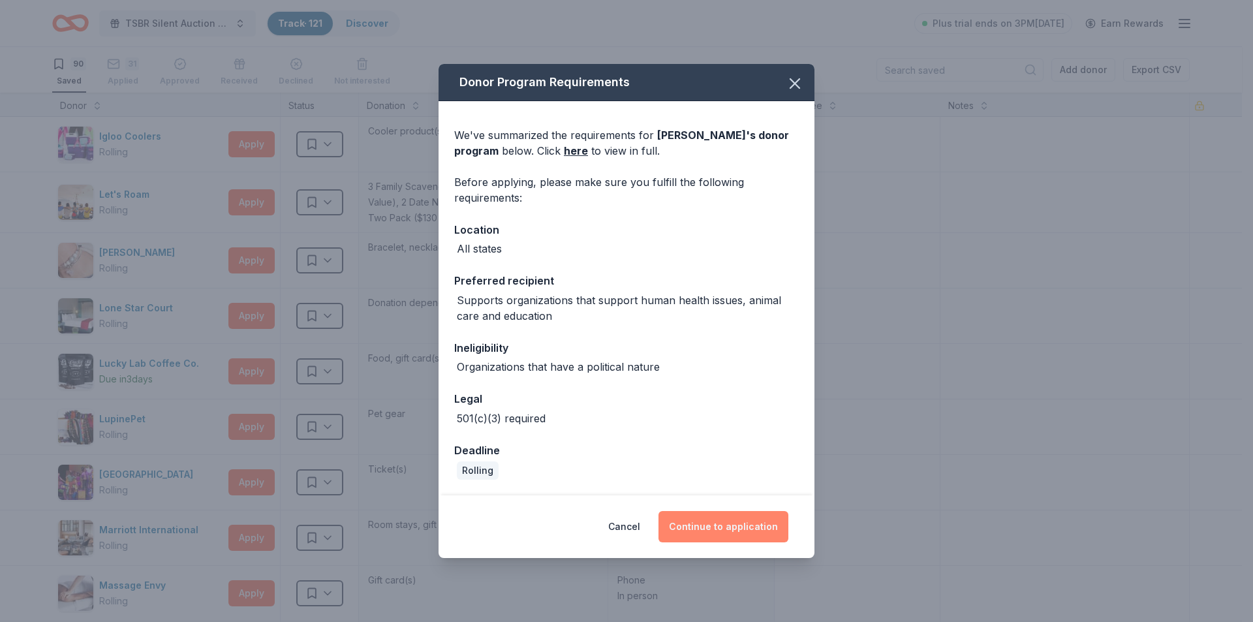
click at [712, 530] on button "Continue to application" at bounding box center [723, 526] width 130 height 31
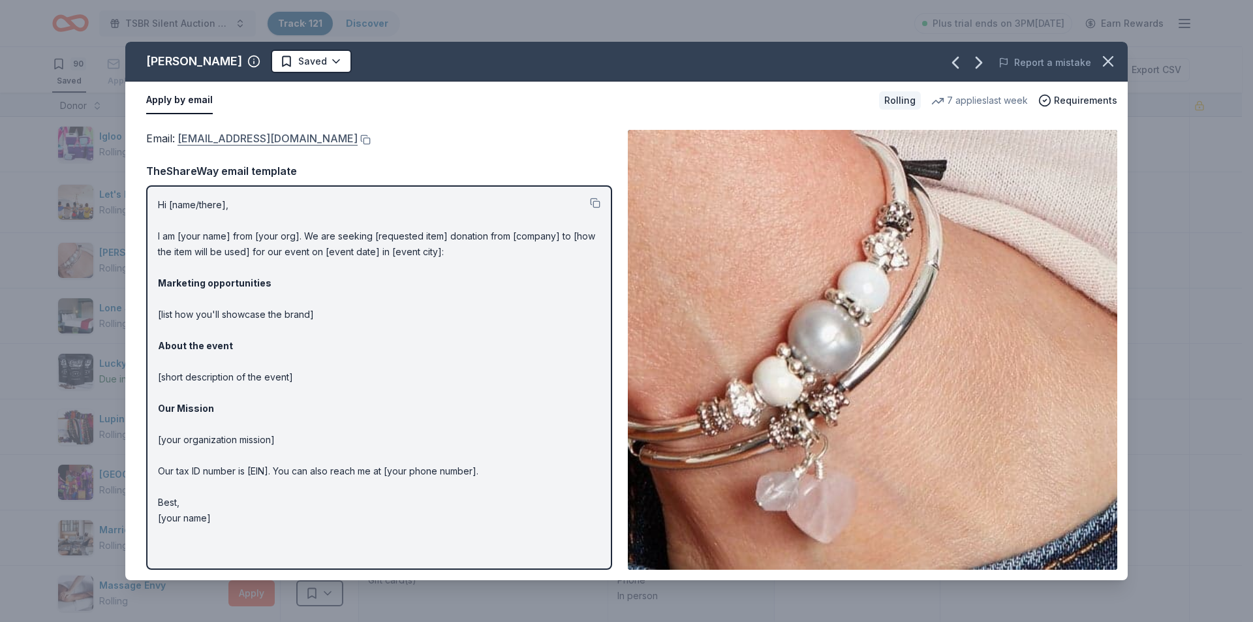
click at [269, 135] on link "donations@lizzyjames.com" at bounding box center [267, 138] width 180 height 17
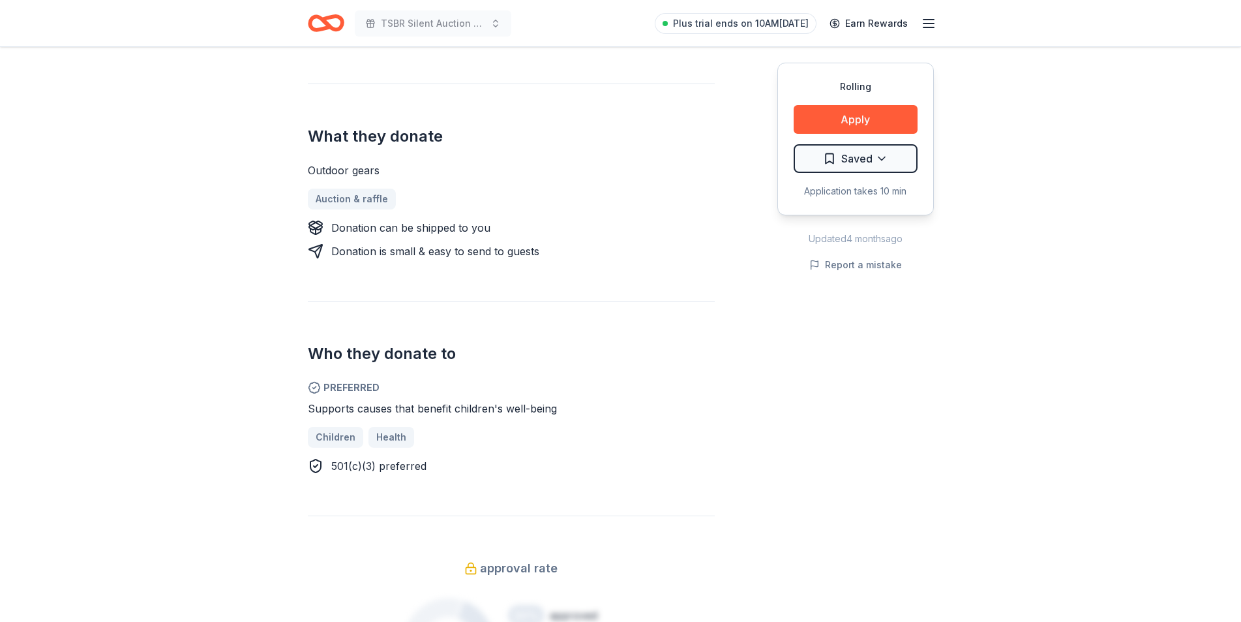
scroll to position [457, 0]
click at [858, 117] on button "Apply" at bounding box center [856, 119] width 124 height 29
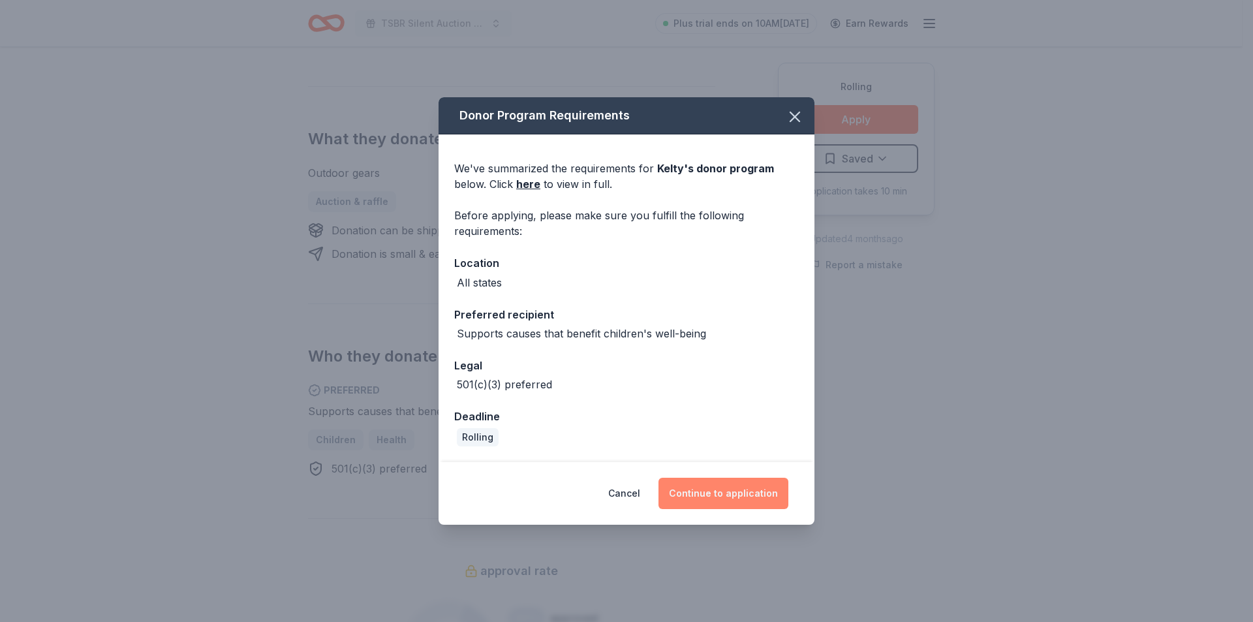
click at [714, 500] on button "Continue to application" at bounding box center [723, 493] width 130 height 31
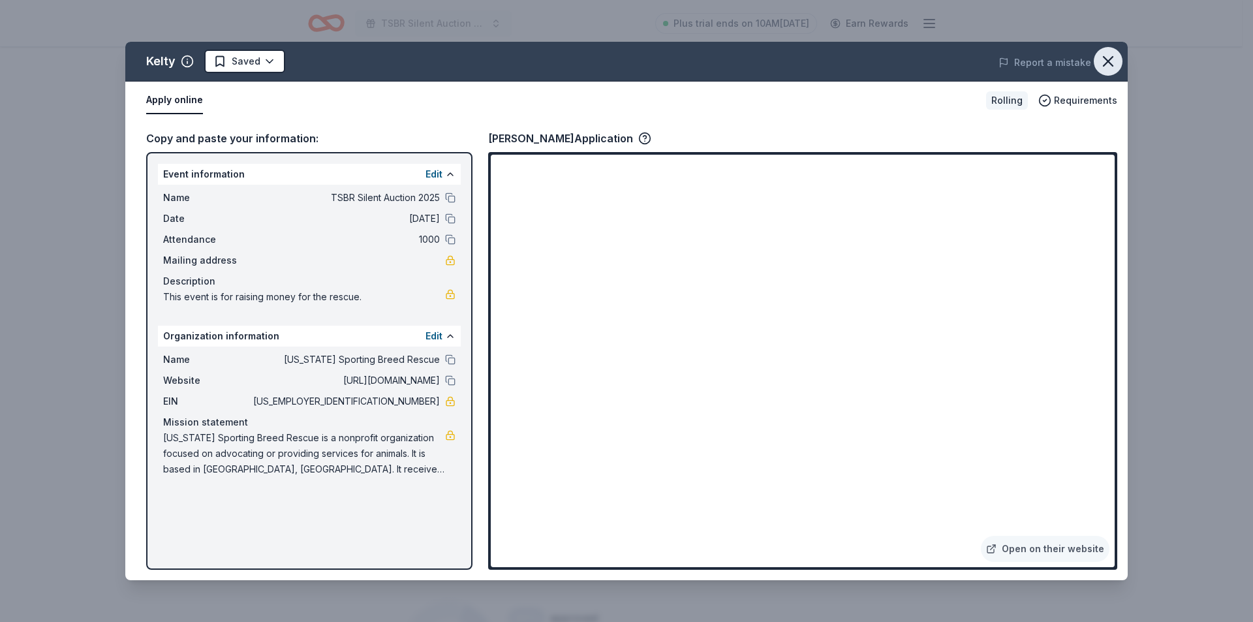
click at [1106, 61] on icon "button" at bounding box center [1107, 61] width 9 height 9
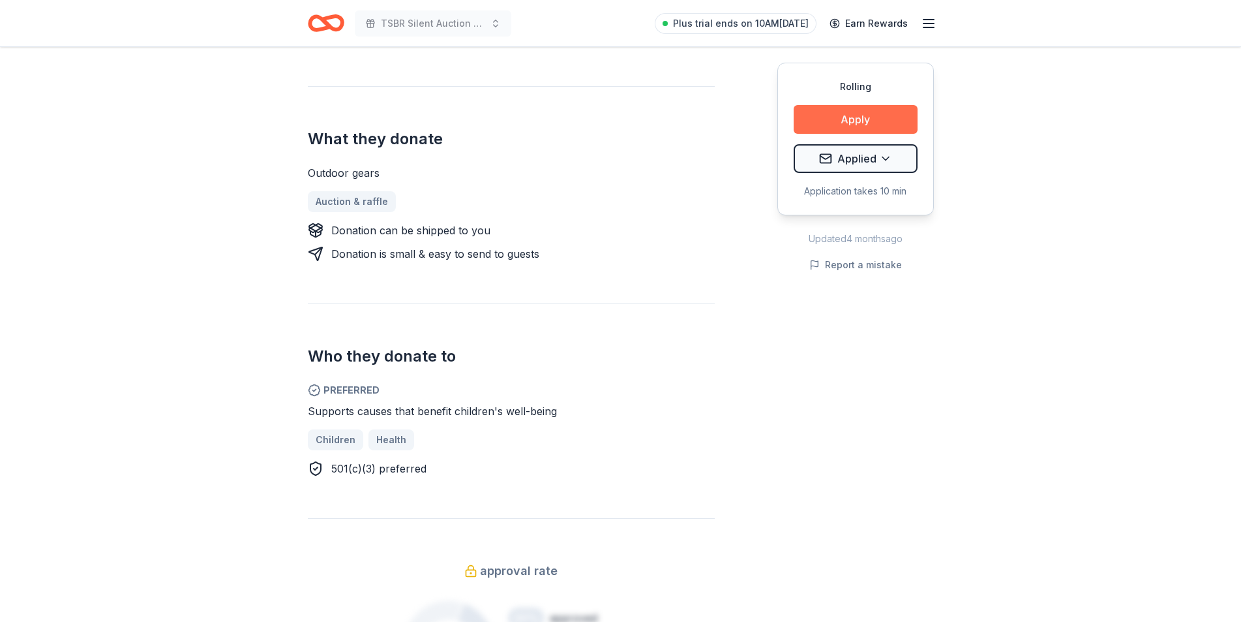
click at [865, 114] on button "Apply" at bounding box center [856, 119] width 124 height 29
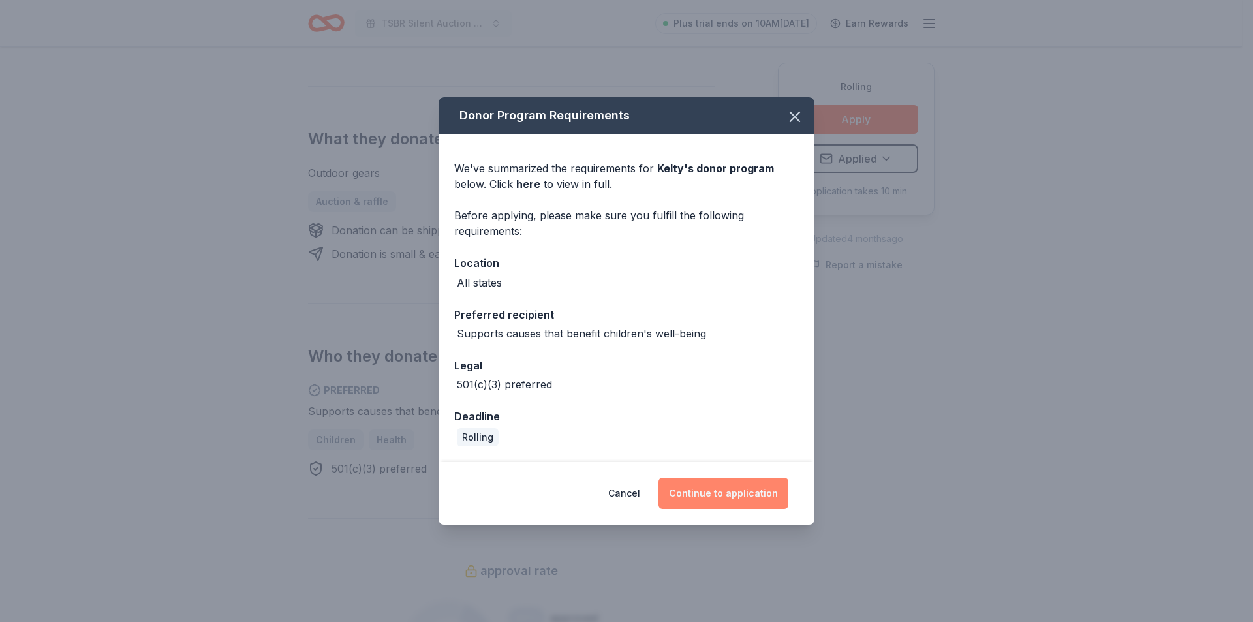
click at [744, 490] on button "Continue to application" at bounding box center [723, 493] width 130 height 31
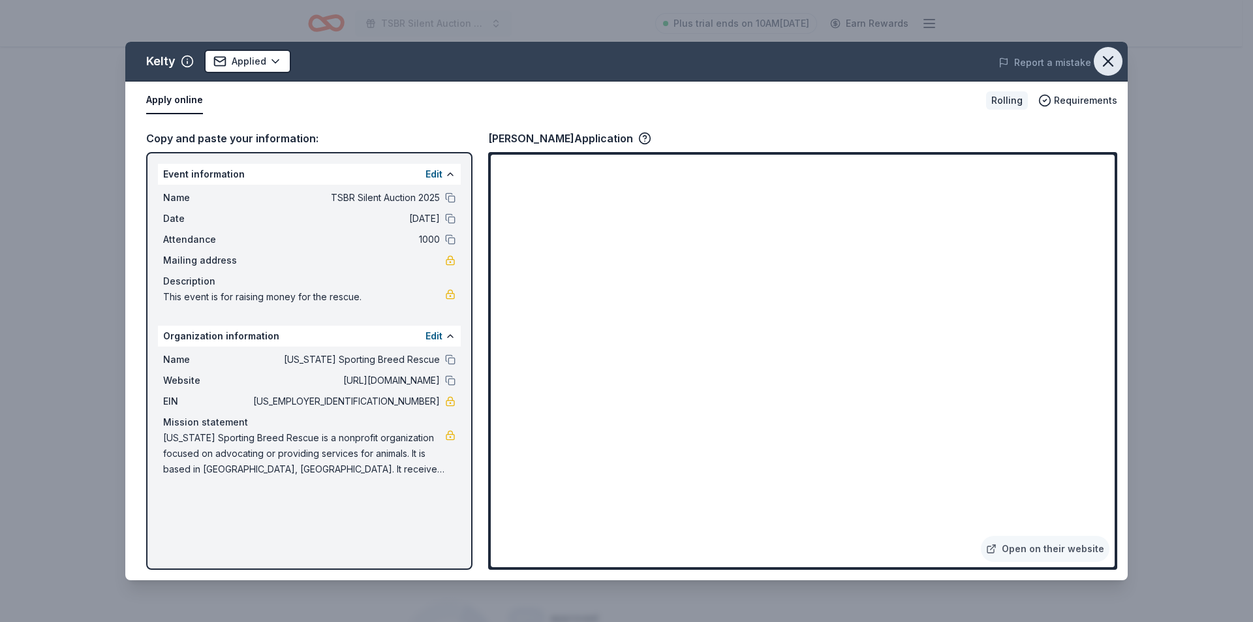
click at [1107, 63] on icon "button" at bounding box center [1107, 61] width 9 height 9
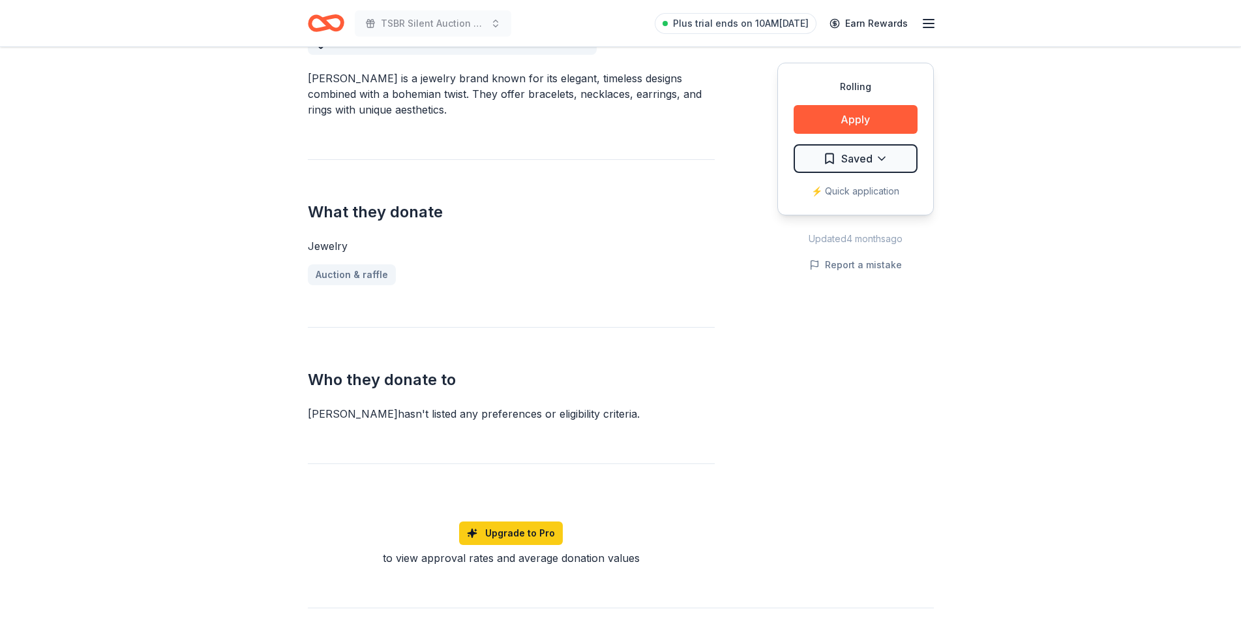
scroll to position [261, 0]
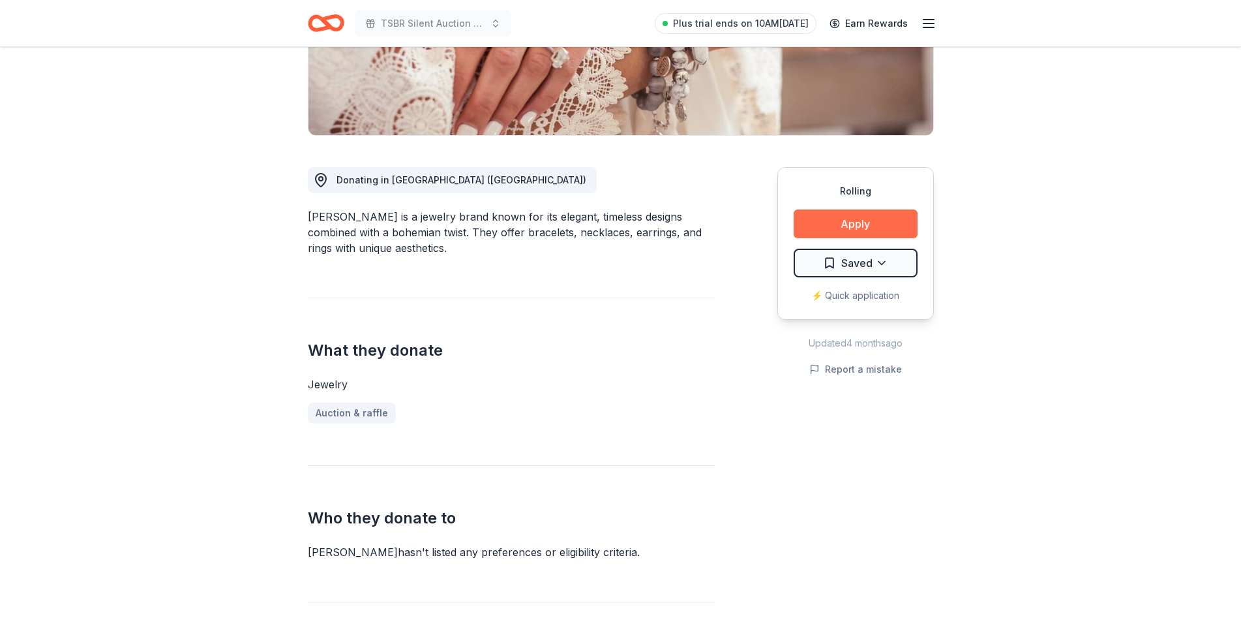
click at [828, 219] on button "Apply" at bounding box center [856, 223] width 124 height 29
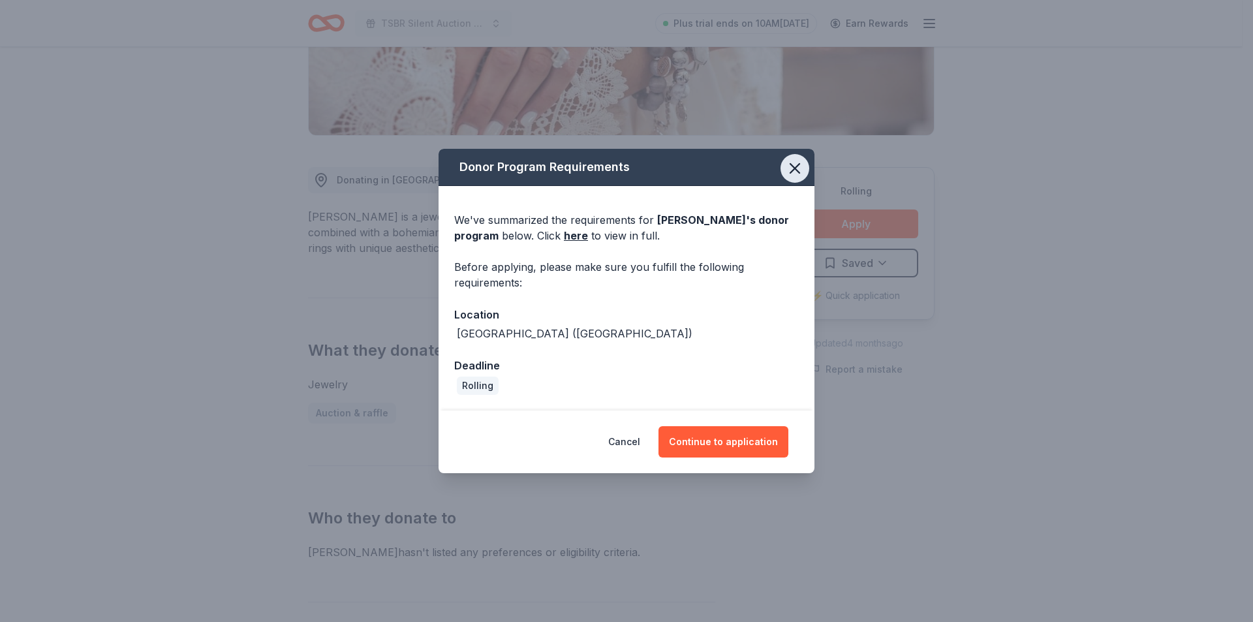
click at [797, 168] on icon "button" at bounding box center [794, 168] width 18 height 18
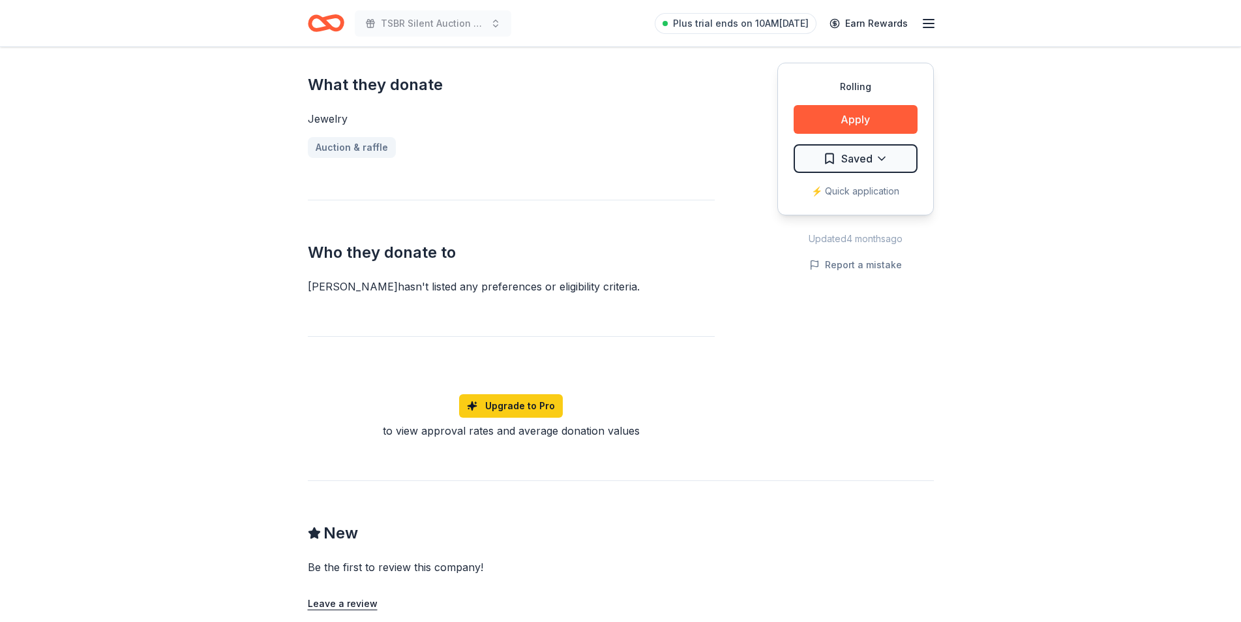
scroll to position [522, 0]
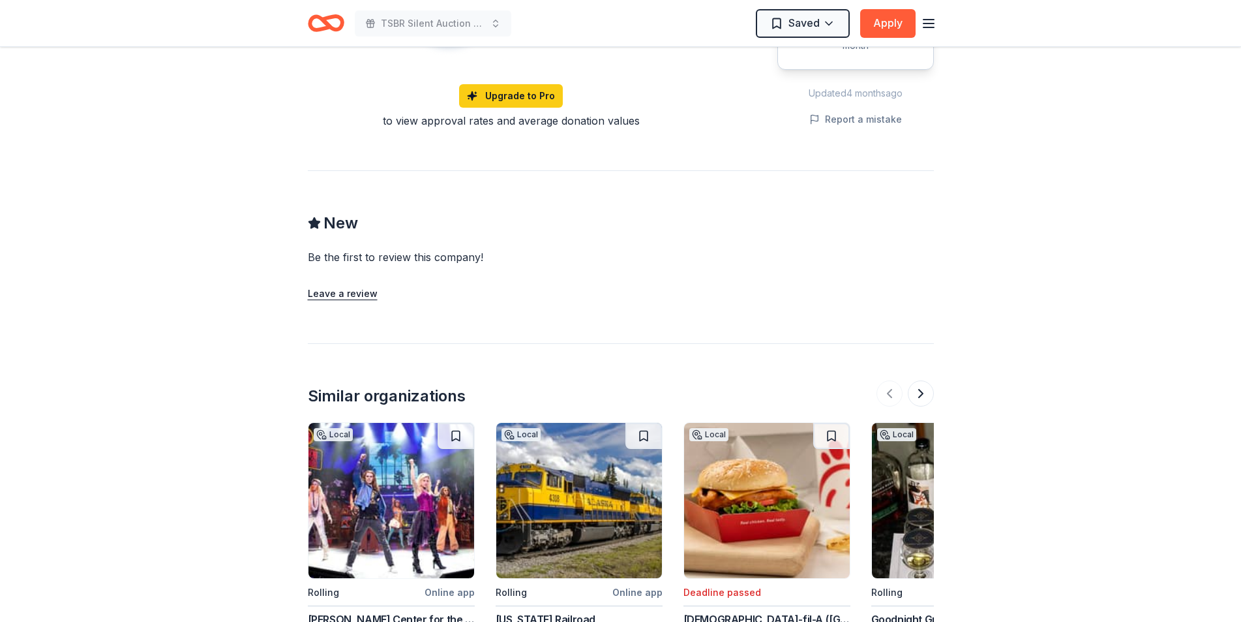
scroll to position [1258, 0]
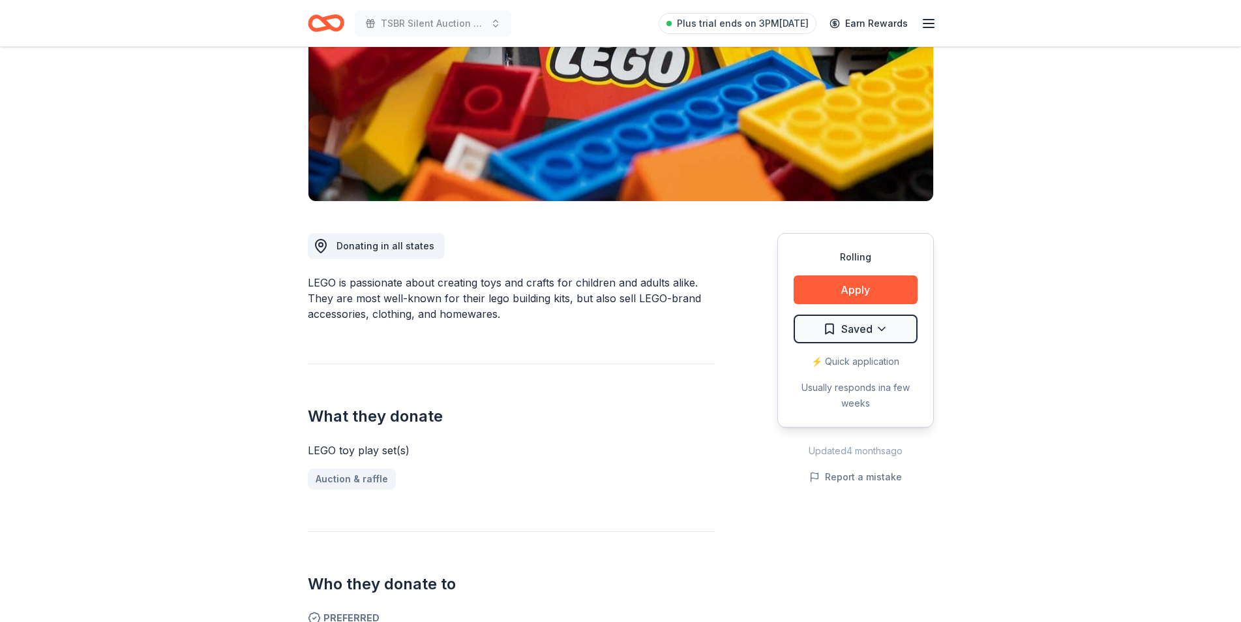
scroll to position [196, 0]
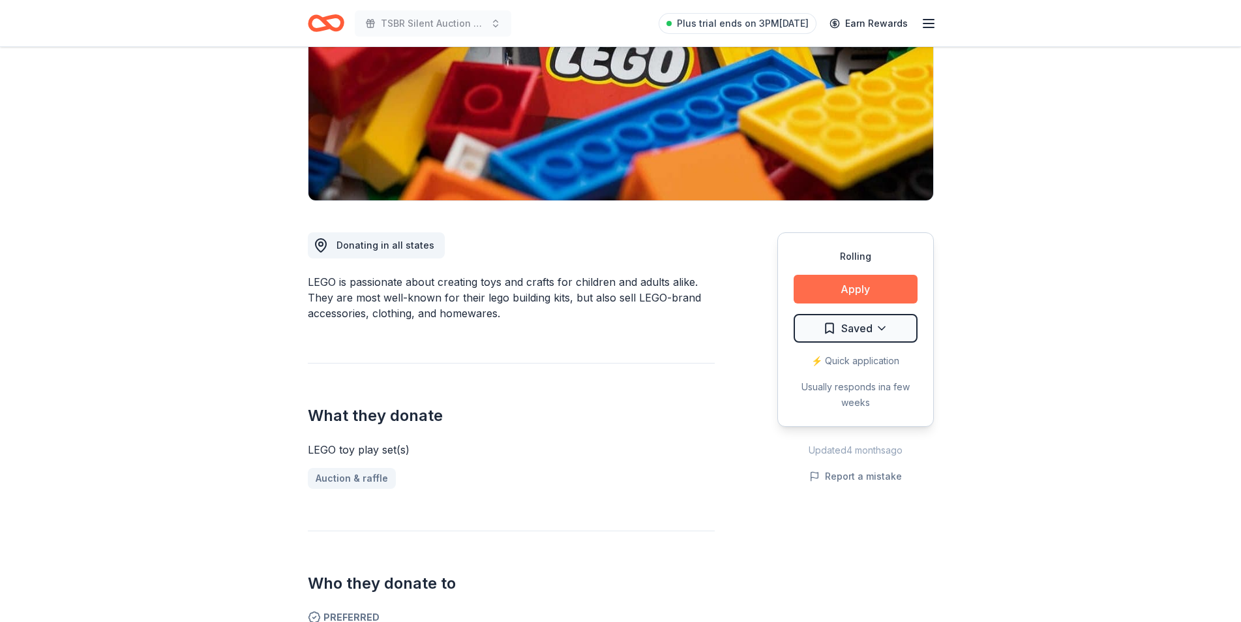
click at [810, 291] on button "Apply" at bounding box center [856, 289] width 124 height 29
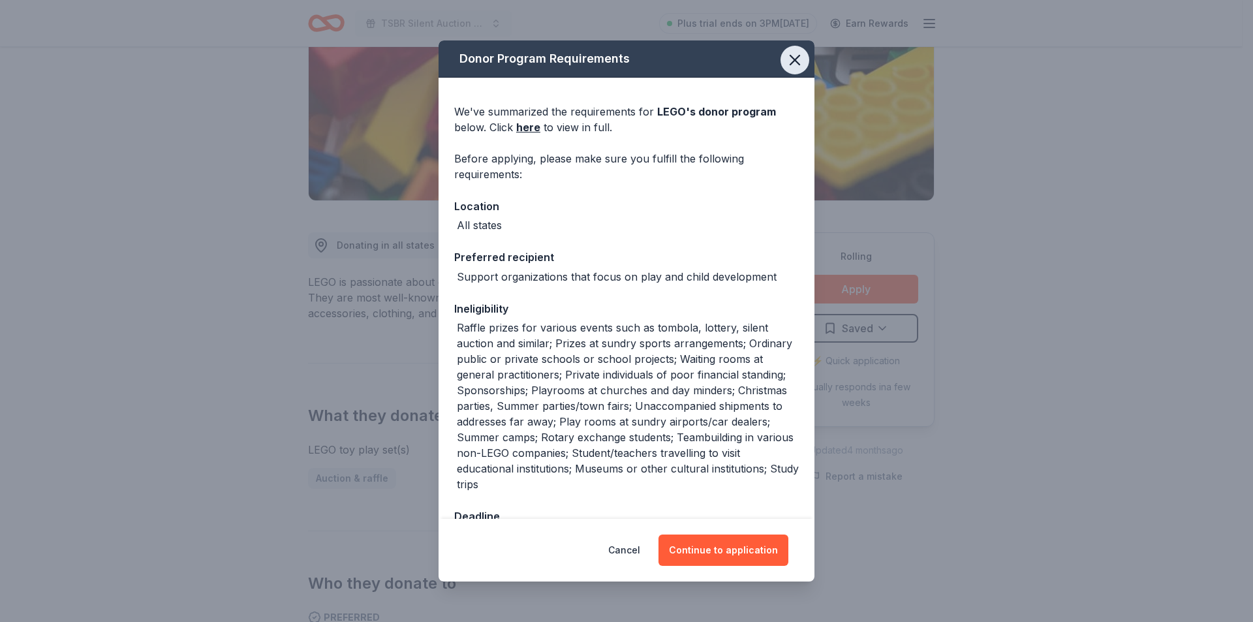
click at [790, 59] on icon "button" at bounding box center [794, 59] width 9 height 9
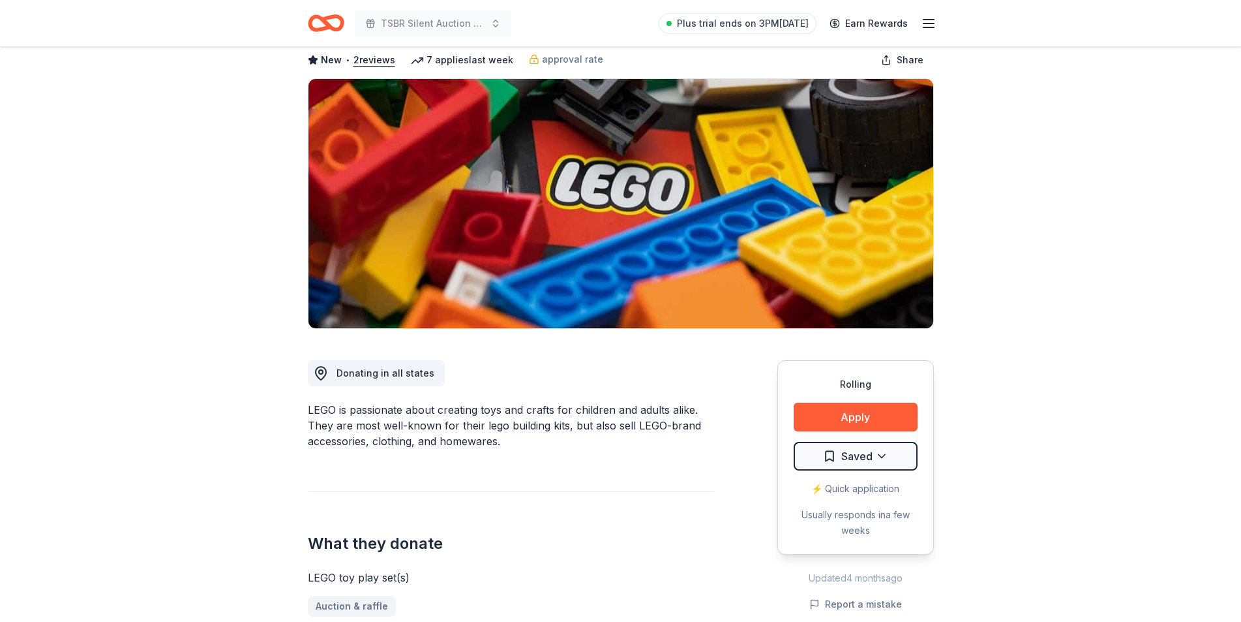
scroll to position [0, 0]
